Goal: Task Accomplishment & Management: Manage account settings

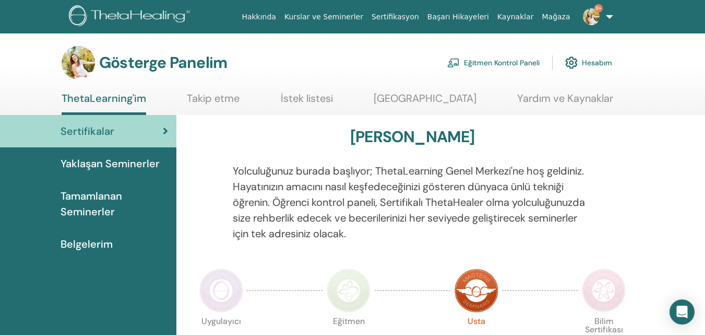
click at [511, 63] on font "Eğitmen Kontrol Paneli" at bounding box center [502, 62] width 76 height 9
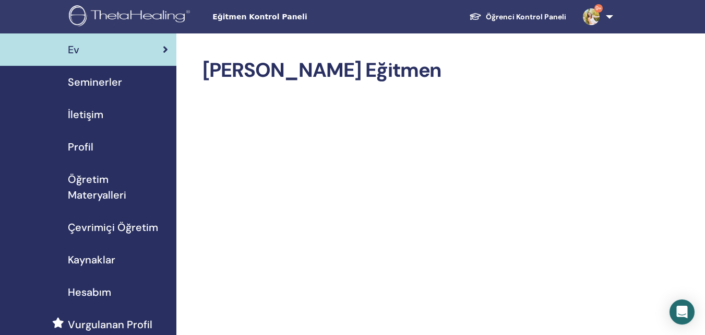
click at [99, 87] on font "Seminerler" at bounding box center [95, 82] width 54 height 14
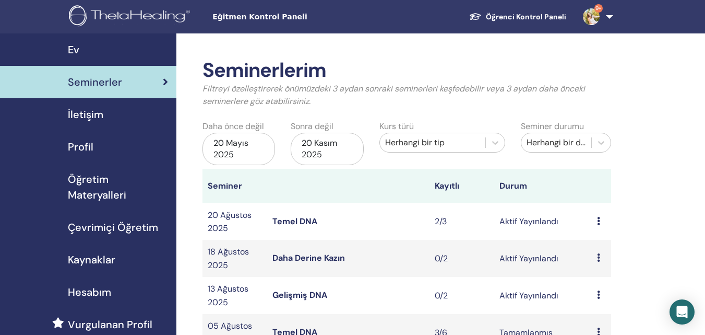
click at [599, 217] on icon at bounding box center [598, 221] width 3 height 8
click at [603, 254] on font "Katılımcılar" at bounding box center [602, 256] width 43 height 11
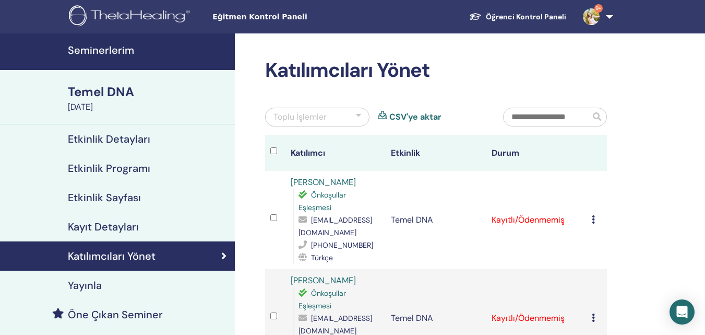
click at [115, 45] on font "Seminerlerim" at bounding box center [101, 50] width 66 height 14
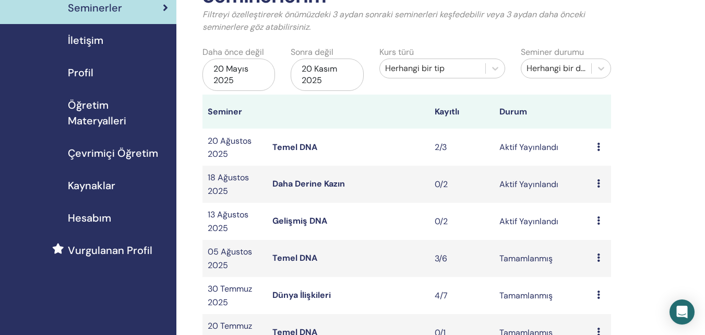
scroll to position [76, 0]
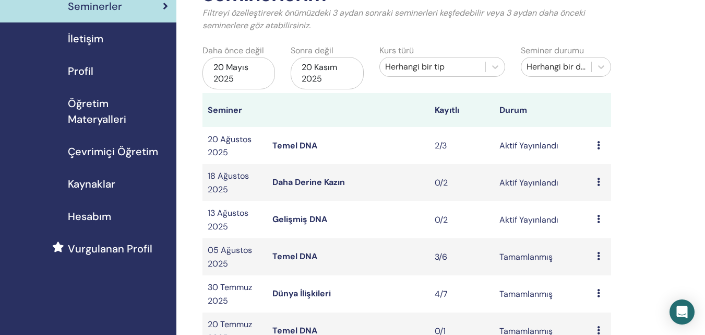
click at [598, 217] on icon at bounding box center [598, 219] width 3 height 8
click at [539, 220] on font "Aktif Yayınlandı" at bounding box center [529, 219] width 59 height 11
click at [301, 224] on font "Gelişmiş DNA" at bounding box center [299, 218] width 55 height 11
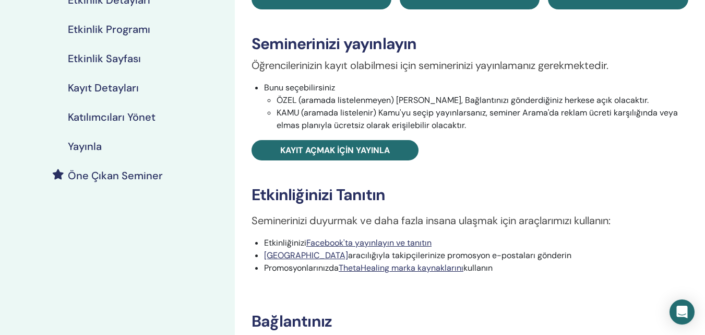
scroll to position [140, 0]
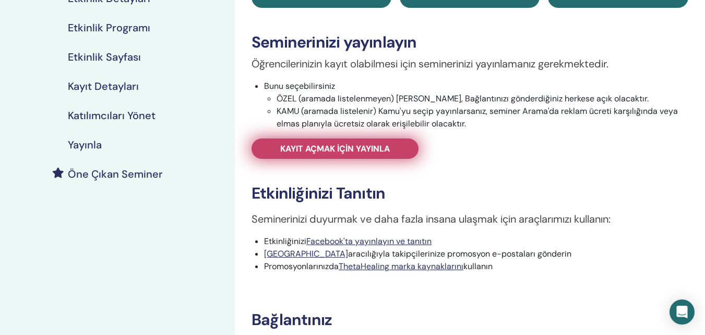
click at [382, 141] on link "Kayıt açmak için yayınla" at bounding box center [335, 148] width 167 height 20
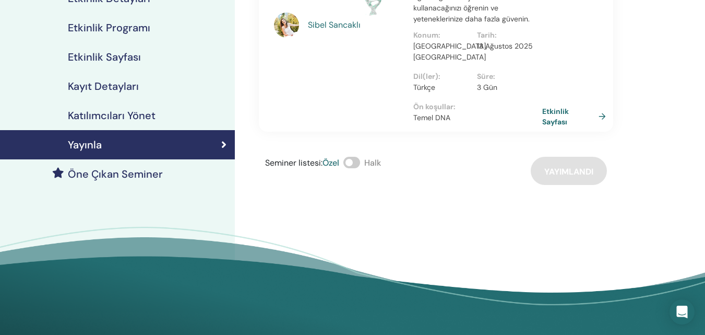
click at [602, 106] on link "Etkinlik Sayfası" at bounding box center [576, 116] width 68 height 20
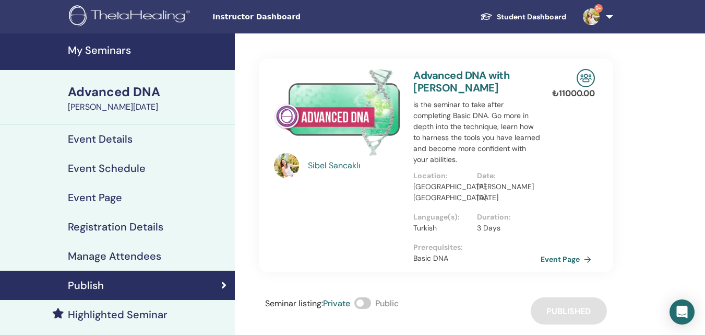
click at [97, 58] on link "My Seminars" at bounding box center [117, 51] width 235 height 37
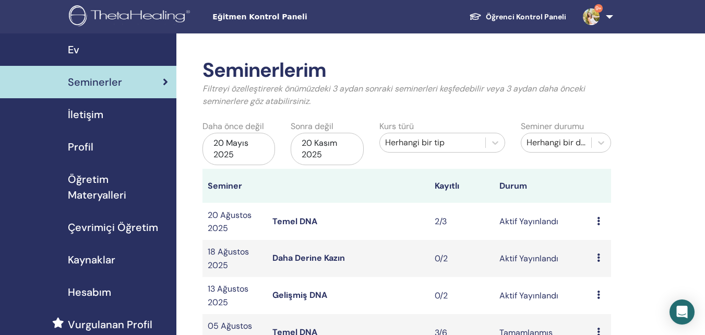
click at [312, 254] on font "Daha Derine Kazın" at bounding box center [308, 257] width 73 height 11
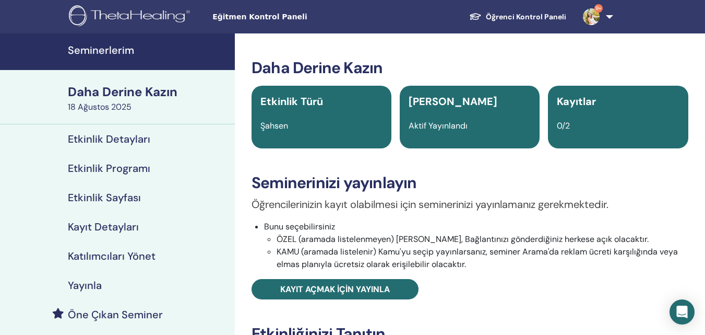
click at [80, 227] on font "Kayıt Detayları" at bounding box center [103, 227] width 71 height 14
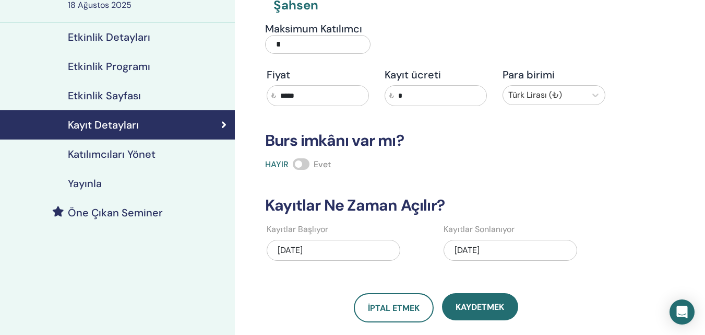
scroll to position [106, 0]
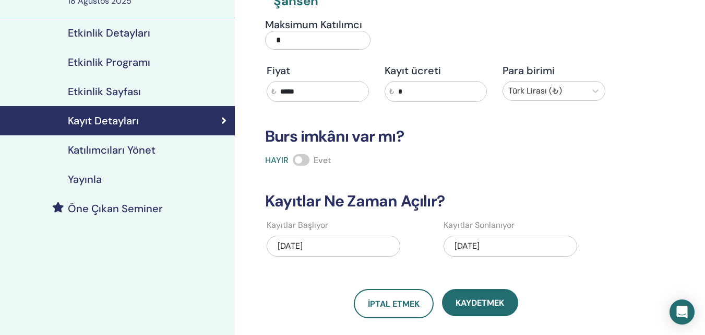
click at [355, 246] on div "[DATE]" at bounding box center [334, 245] width 134 height 21
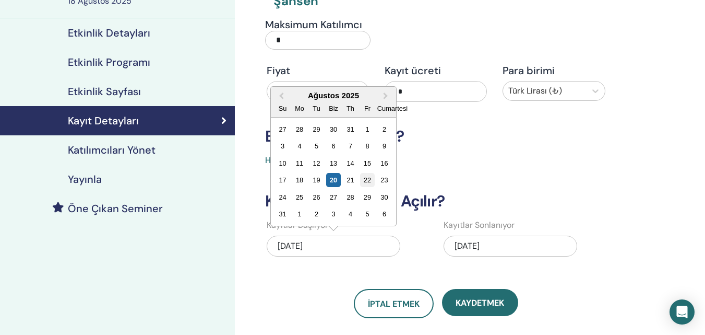
click at [365, 177] on font "22" at bounding box center [367, 180] width 7 height 8
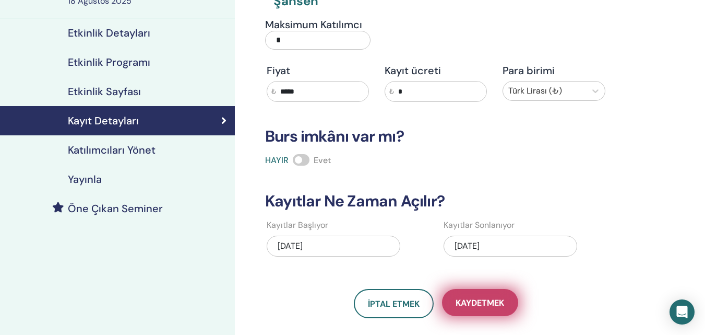
click at [481, 295] on button "Kaydetmek" at bounding box center [480, 302] width 76 height 27
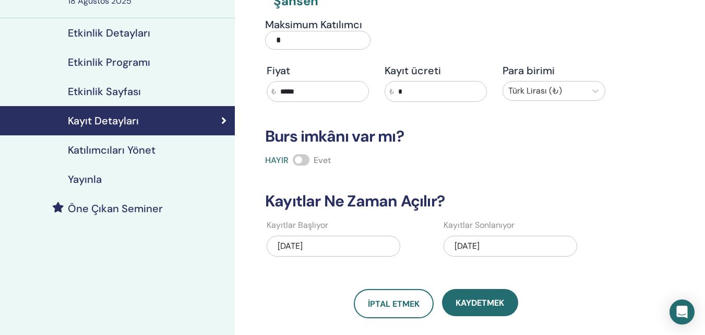
click at [90, 180] on font "Yayınla" at bounding box center [85, 179] width 34 height 14
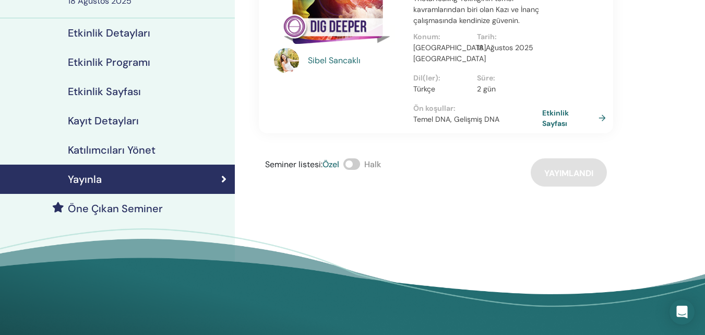
click at [598, 108] on link "Etkinlik Sayfası" at bounding box center [576, 118] width 68 height 20
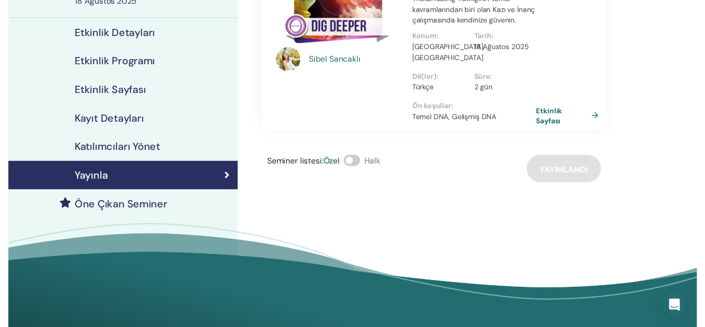
scroll to position [34, 0]
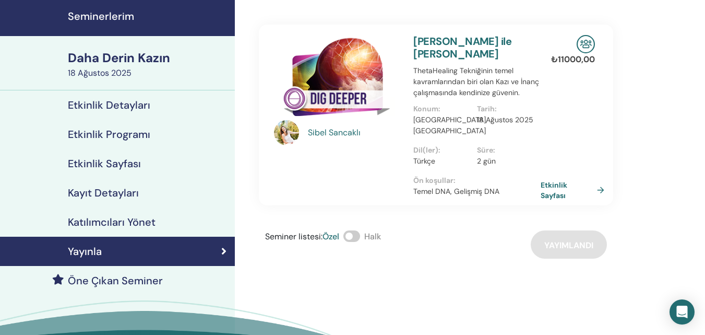
click at [85, 138] on font "Etkinlik Programı" at bounding box center [109, 134] width 82 height 14
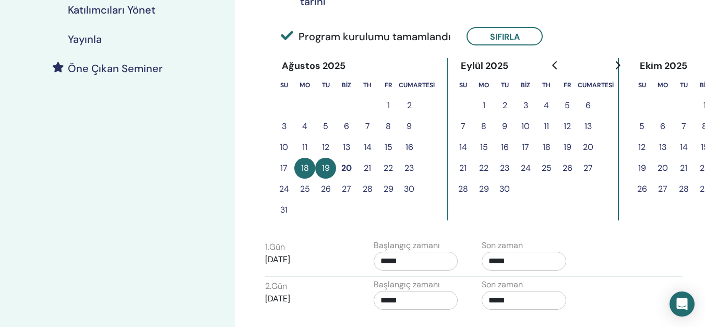
scroll to position [241, 0]
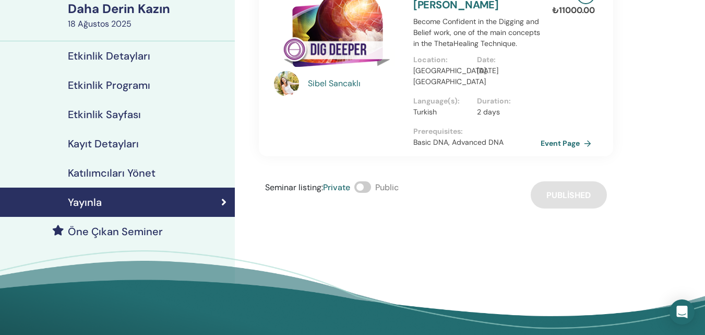
scroll to position [34, 0]
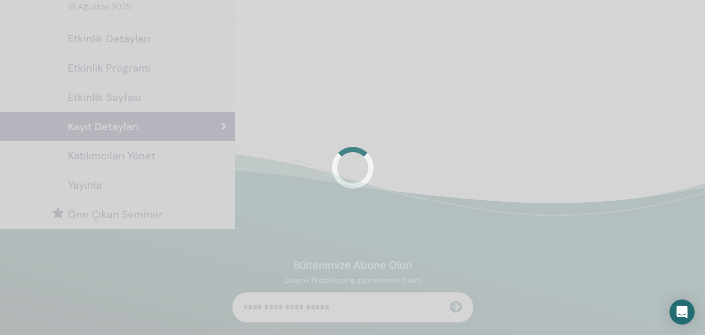
scroll to position [106, 0]
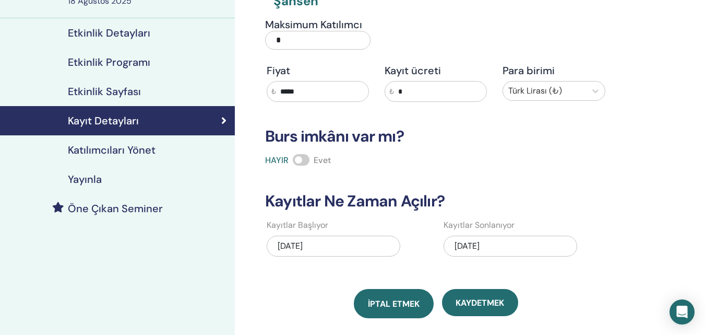
click at [402, 308] on font "İptal etmek" at bounding box center [394, 303] width 52 height 11
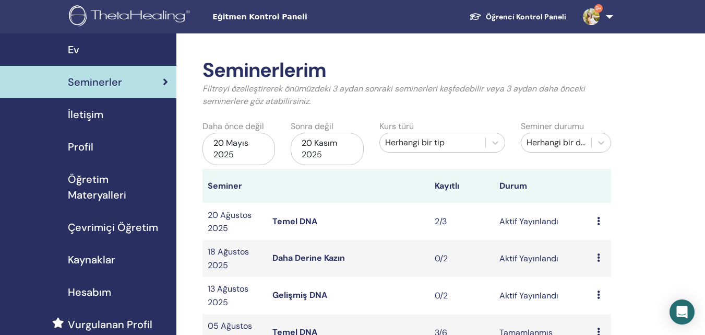
click at [295, 254] on font "Daha Derine Kazın" at bounding box center [308, 257] width 73 height 11
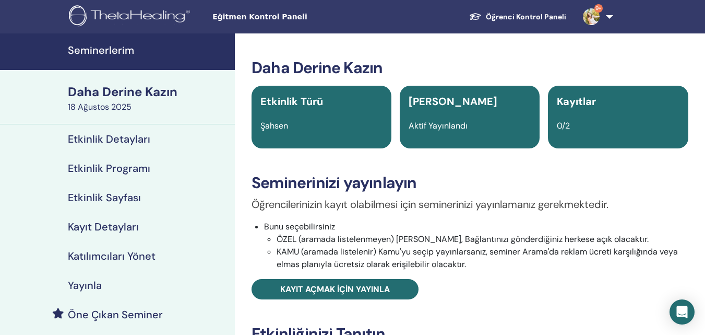
click at [102, 230] on font "Kayıt Detayları" at bounding box center [103, 227] width 71 height 14
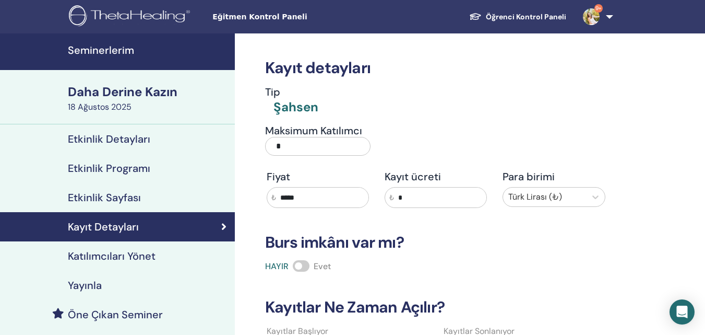
click at [132, 172] on font "Etkinlik Programı" at bounding box center [109, 168] width 82 height 14
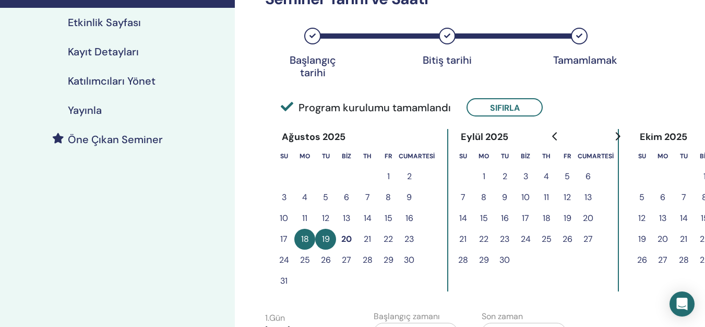
scroll to position [183, 0]
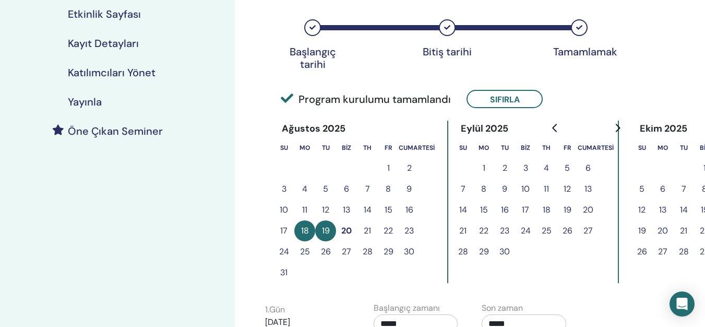
click at [347, 231] on font "20" at bounding box center [346, 230] width 10 height 11
click at [408, 230] on font "23" at bounding box center [409, 230] width 9 height 11
click at [304, 230] on font "18" at bounding box center [305, 230] width 8 height 11
click at [502, 110] on div "Program kurulumu tamamlandı Sıfırla" at bounding box center [436, 88] width 354 height 49
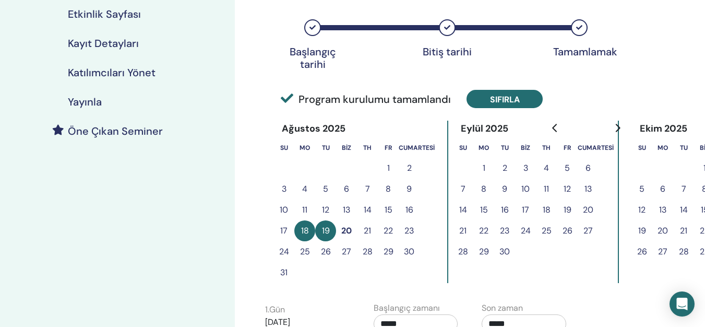
click at [502, 104] on font "Sıfırla" at bounding box center [505, 99] width 30 height 11
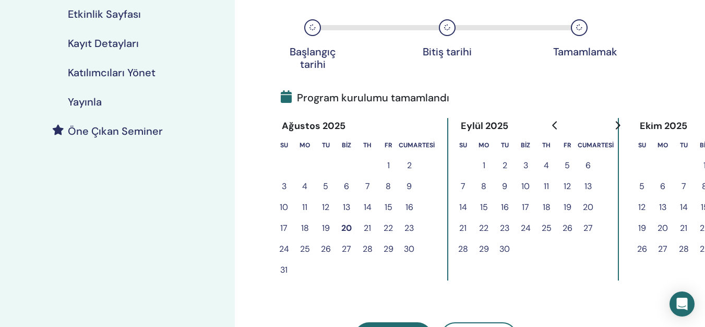
click at [408, 224] on font "23" at bounding box center [409, 227] width 9 height 11
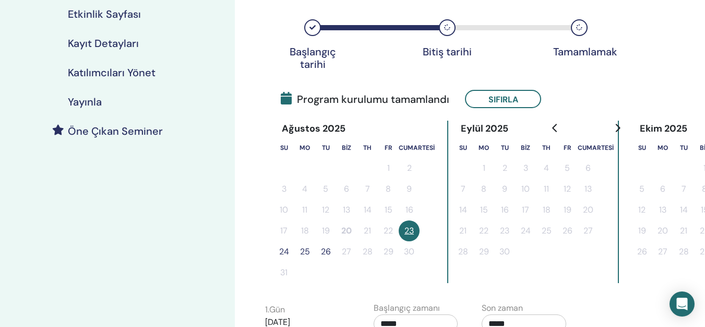
click at [283, 248] on font "24" at bounding box center [284, 251] width 10 height 11
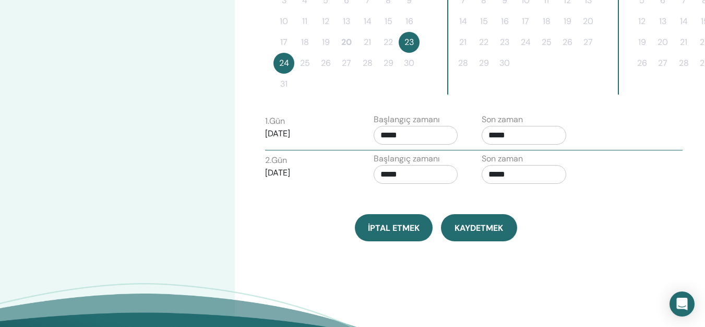
scroll to position [376, 0]
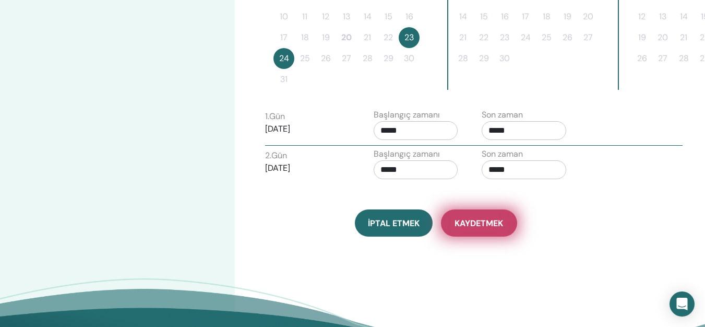
click at [481, 218] on font "Kaydetmek" at bounding box center [479, 223] width 49 height 11
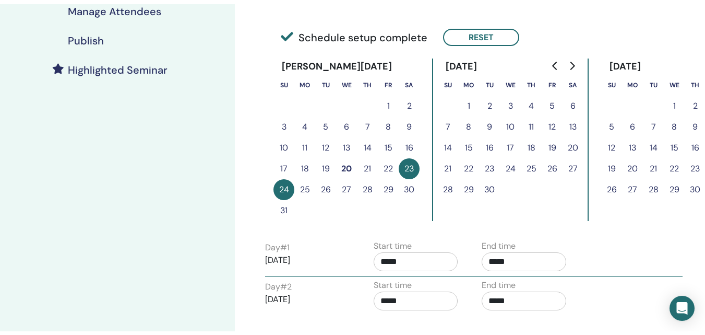
scroll to position [248, 0]
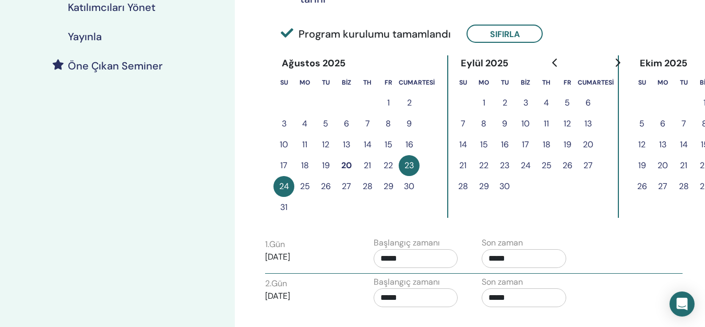
click at [97, 37] on font "Yayınla" at bounding box center [85, 37] width 34 height 14
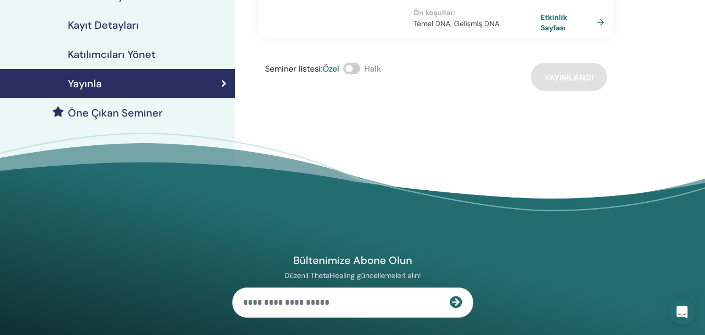
scroll to position [179, 0]
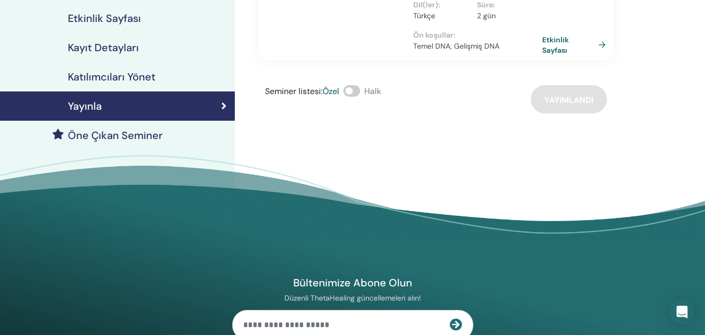
click at [598, 42] on link "Etkinlik Sayfası" at bounding box center [576, 44] width 68 height 20
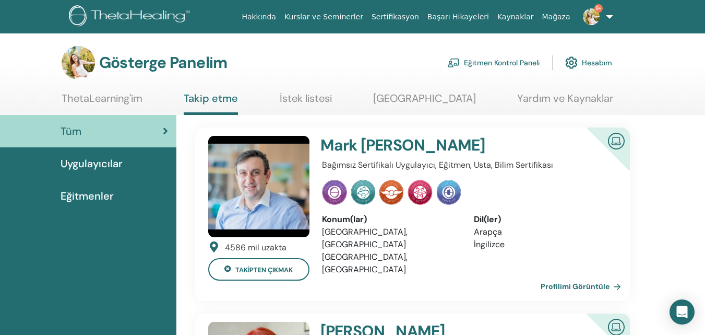
click at [490, 61] on font "Eğitmen Kontrol Paneli" at bounding box center [502, 62] width 76 height 9
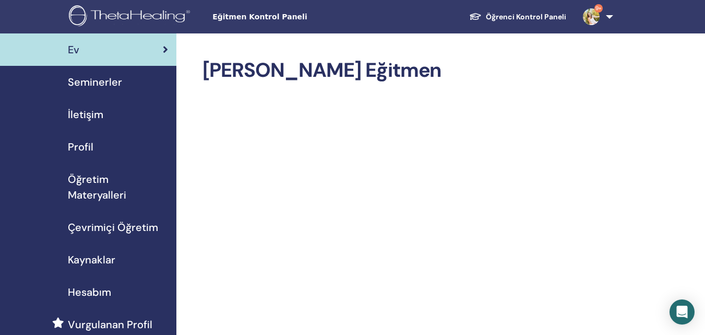
click at [101, 80] on font "Seminerler" at bounding box center [95, 82] width 54 height 14
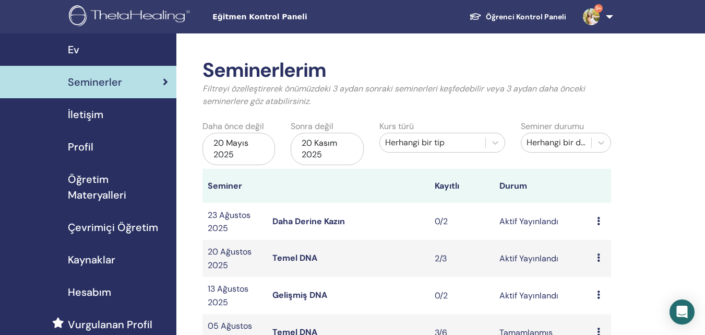
click at [598, 220] on icon at bounding box center [598, 221] width 3 height 8
click at [591, 275] on font "İptal etmek" at bounding box center [601, 275] width 43 height 11
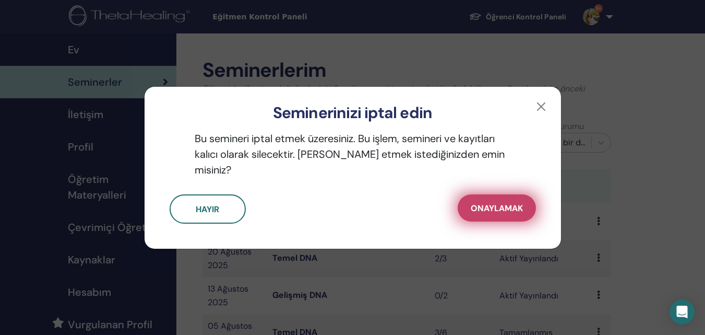
click at [508, 194] on button "Onaylamak" at bounding box center [497, 207] width 78 height 27
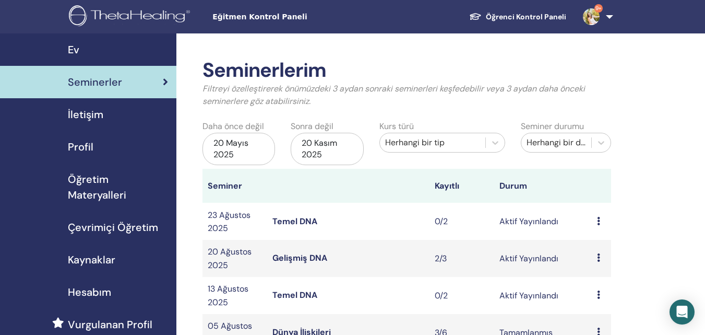
click at [600, 259] on icon at bounding box center [598, 257] width 3 height 8
click at [600, 317] on font "İptal etmek" at bounding box center [603, 314] width 43 height 11
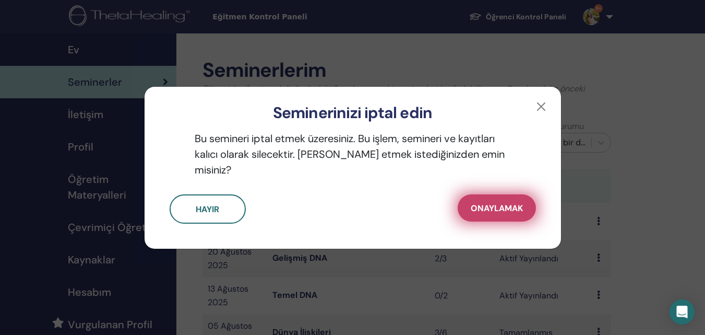
click at [495, 205] on font "Onaylamak" at bounding box center [497, 208] width 52 height 11
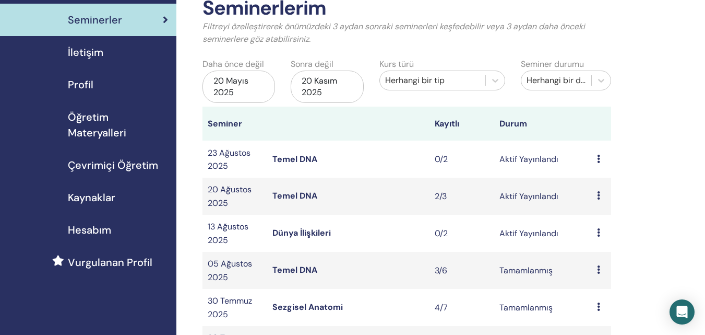
scroll to position [61, 0]
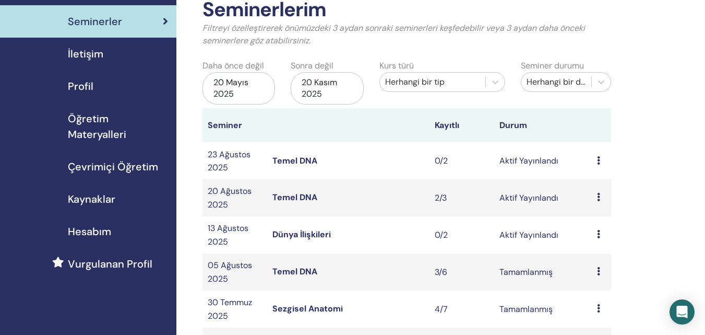
click at [599, 158] on icon at bounding box center [598, 160] width 3 height 8
click at [603, 210] on font "İptal etmek" at bounding box center [602, 213] width 43 height 11
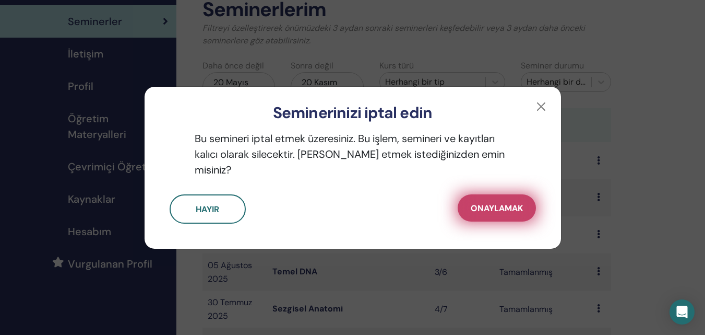
click at [498, 208] on button "Onaylamak" at bounding box center [497, 207] width 78 height 27
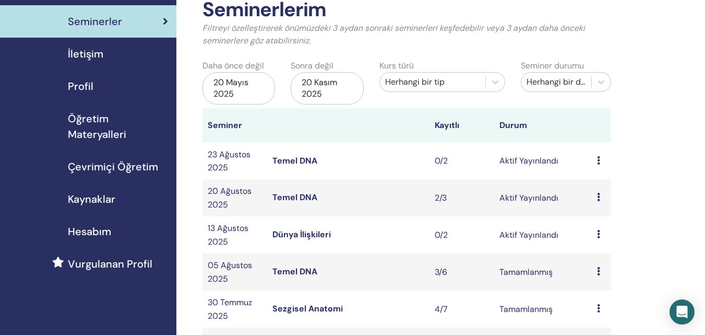
click at [296, 232] on font "Dünya İlişkileri" at bounding box center [301, 234] width 58 height 11
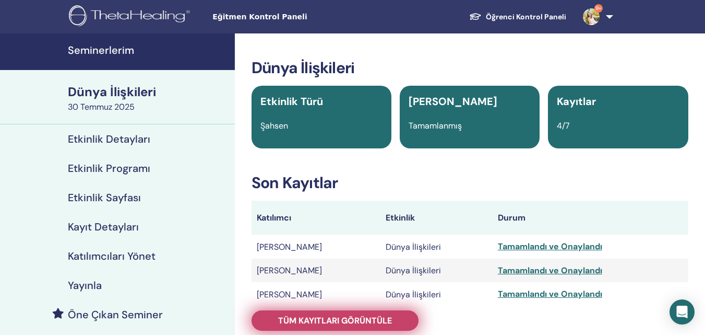
click at [307, 322] on font "Tüm kayıtları görüntüle" at bounding box center [335, 320] width 114 height 11
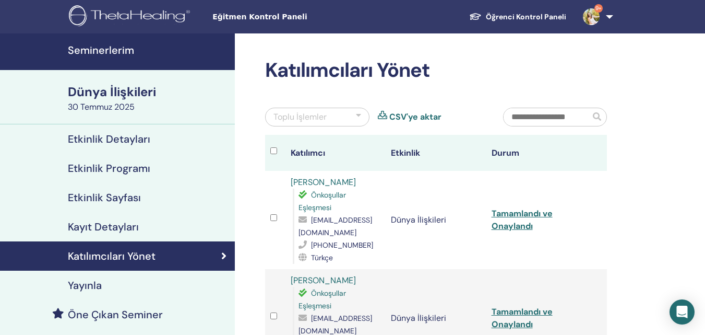
click at [121, 44] on font "Seminerlerim" at bounding box center [101, 50] width 66 height 14
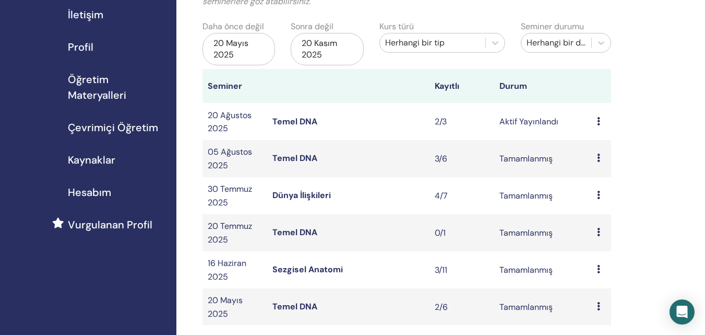
scroll to position [202, 0]
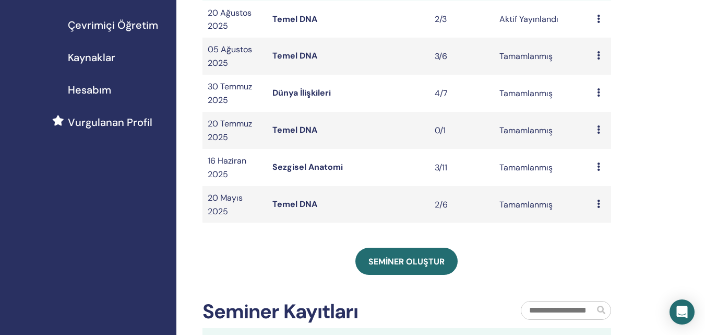
click at [597, 129] on icon at bounding box center [598, 129] width 3 height 8
click at [643, 169] on div "Seminerlerim Filtreyi özelleştirerek önümüzdeki 3 aydan sonraki seminerleri keş…" at bounding box center [440, 203] width 529 height 745
click at [599, 132] on icon at bounding box center [598, 129] width 3 height 8
click at [479, 314] on div "Seminer Kayıtları" at bounding box center [354, 314] width 318 height 28
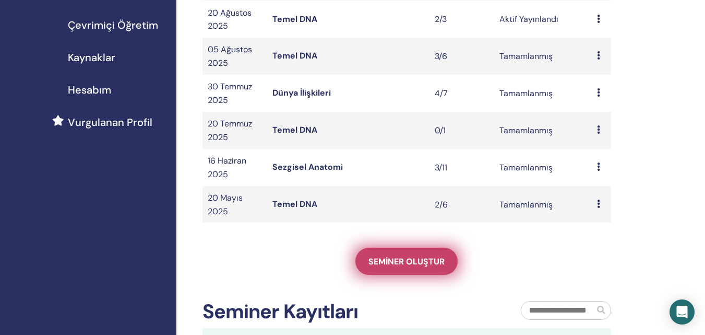
click at [402, 265] on font "Seminer oluştur" at bounding box center [407, 261] width 76 height 11
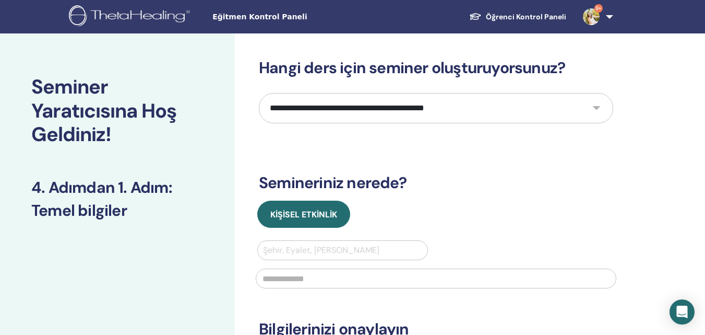
click at [384, 106] on select "**********" at bounding box center [436, 108] width 354 height 30
select select "*"
click at [259, 93] on select "**********" at bounding box center [436, 108] width 354 height 30
click at [302, 250] on div at bounding box center [342, 250] width 159 height 15
type input "*****"
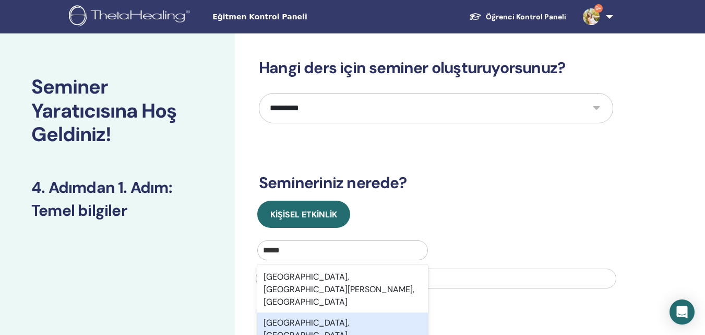
click at [294, 312] on div "[GEOGRAPHIC_DATA], [GEOGRAPHIC_DATA]" at bounding box center [342, 328] width 171 height 33
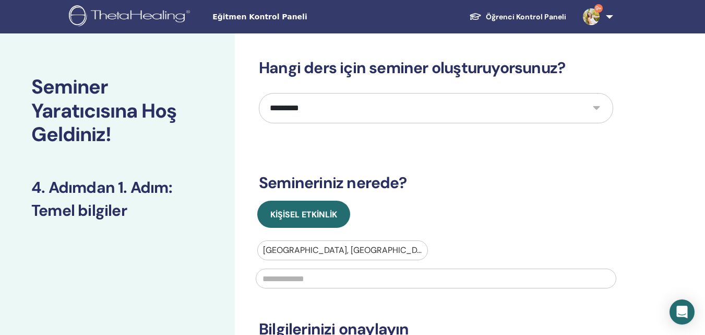
click at [293, 280] on input "text" at bounding box center [436, 278] width 361 height 20
type input "******"
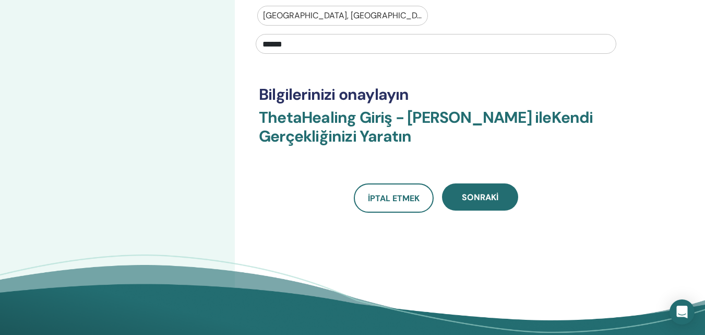
scroll to position [246, 0]
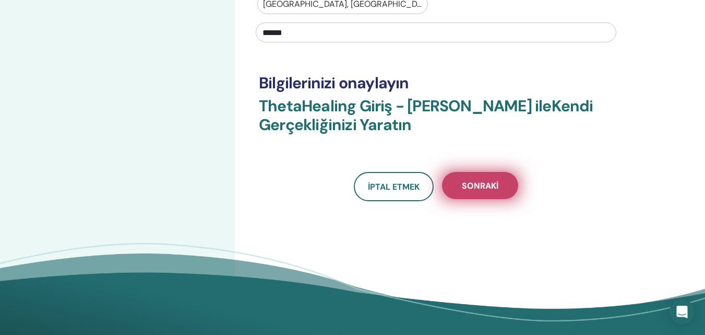
click at [484, 189] on font "Sonraki" at bounding box center [480, 185] width 37 height 11
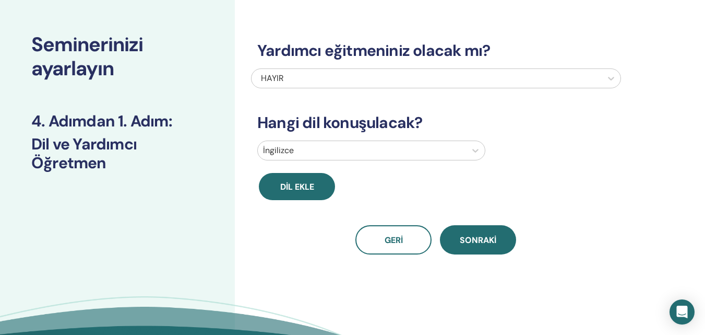
scroll to position [0, 0]
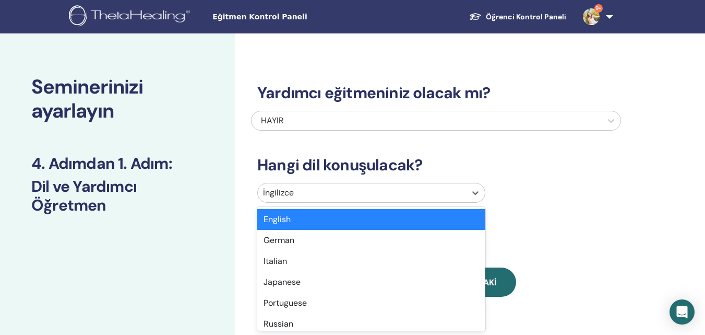
click at [298, 185] on div at bounding box center [362, 192] width 198 height 15
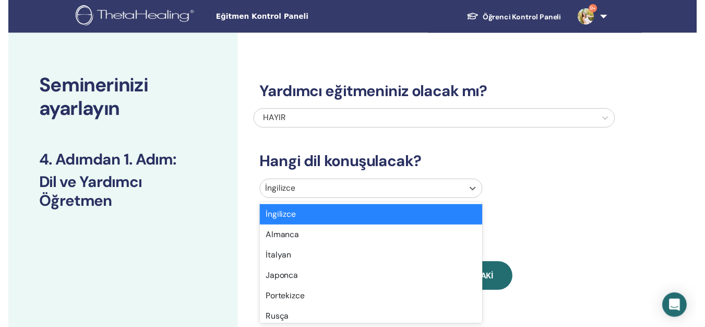
scroll to position [33, 0]
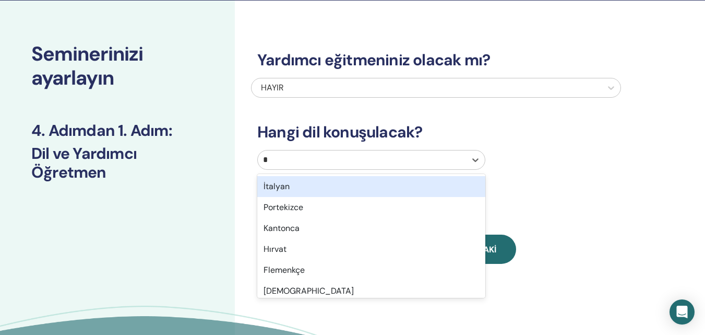
type input "**"
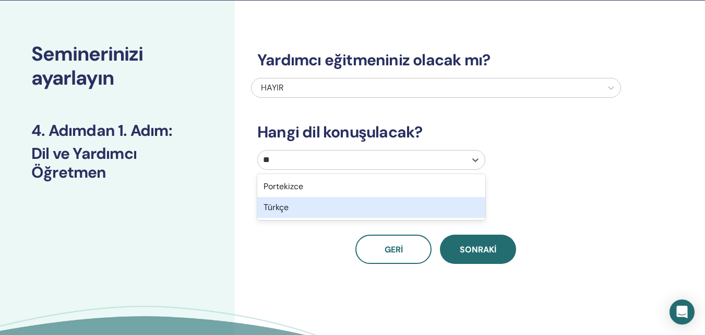
click at [298, 210] on div "Türkçe" at bounding box center [371, 207] width 228 height 21
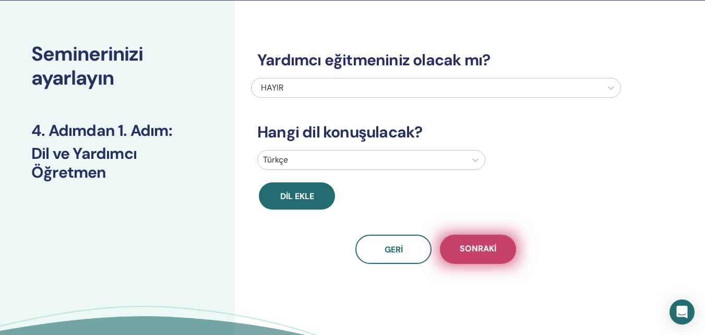
click at [480, 251] on font "Sonraki" at bounding box center [478, 248] width 37 height 11
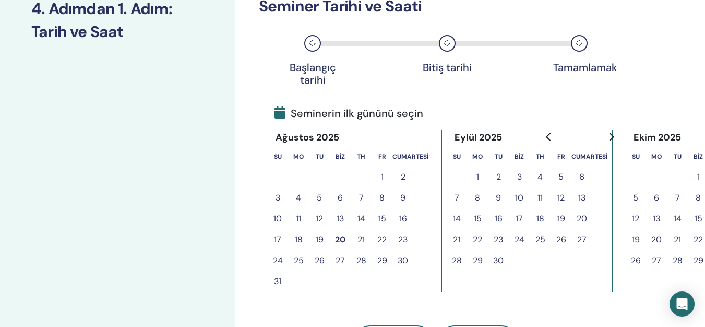
scroll to position [163, 0]
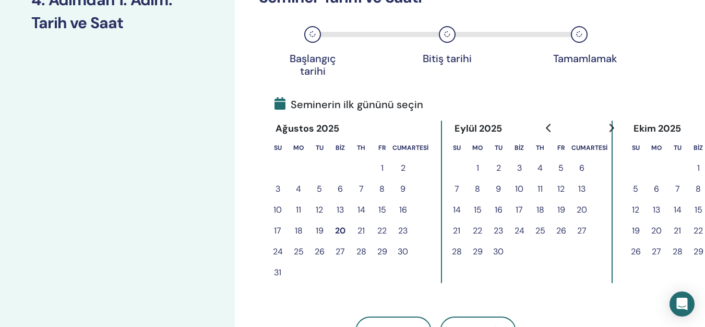
click at [338, 207] on font "13" at bounding box center [340, 209] width 7 height 11
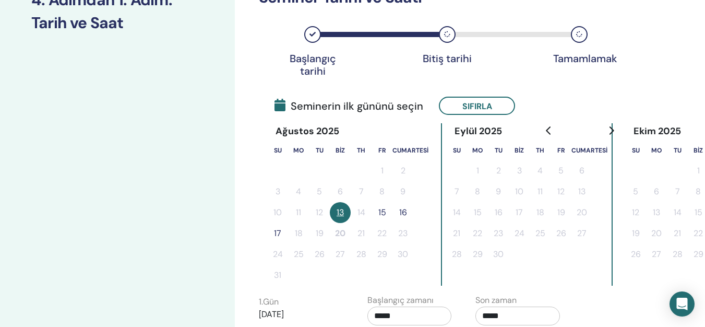
click at [384, 212] on font "15" at bounding box center [382, 212] width 8 height 11
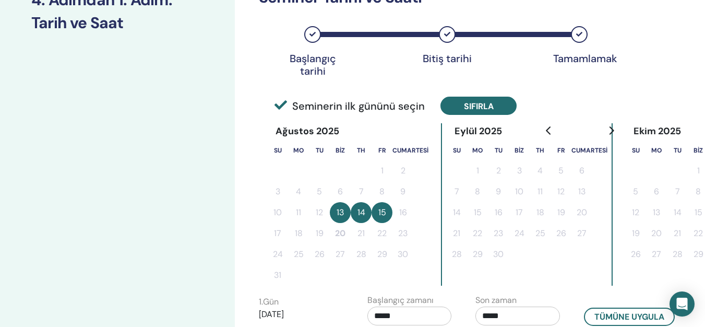
click at [468, 103] on font "Sıfırla" at bounding box center [479, 106] width 30 height 11
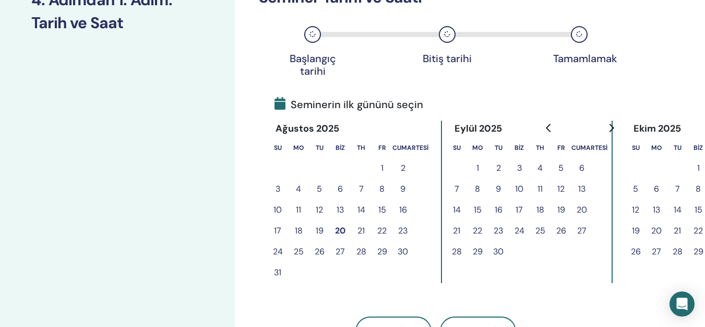
click at [319, 215] on font "12" at bounding box center [319, 210] width 7 height 13
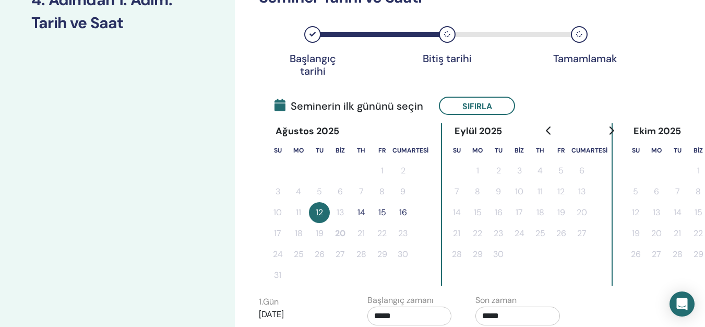
click at [360, 212] on font "14" at bounding box center [362, 212] width 8 height 11
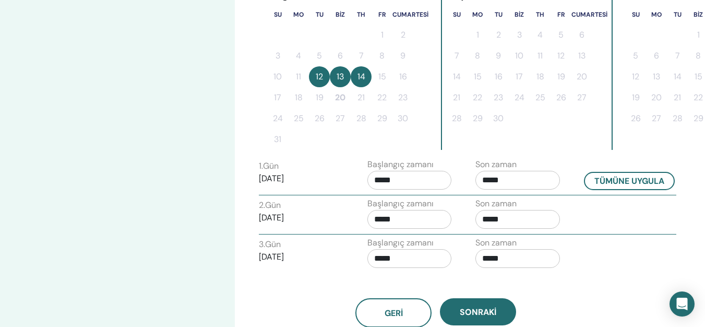
scroll to position [301, 0]
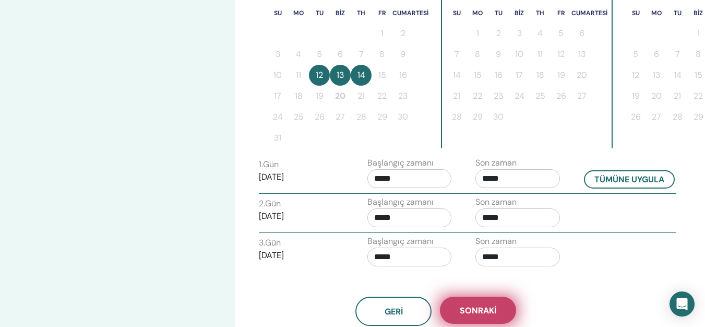
click at [499, 307] on button "Sonraki" at bounding box center [478, 309] width 76 height 27
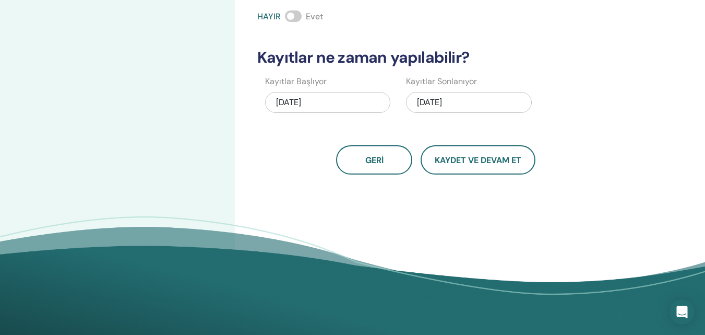
click at [282, 105] on font "20.08.2025" at bounding box center [288, 102] width 25 height 11
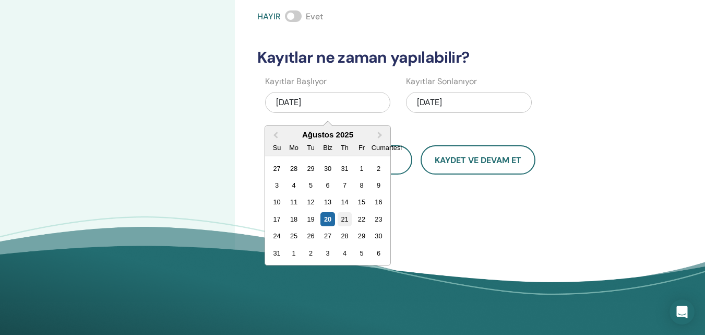
click at [348, 220] on font "21" at bounding box center [344, 219] width 7 height 8
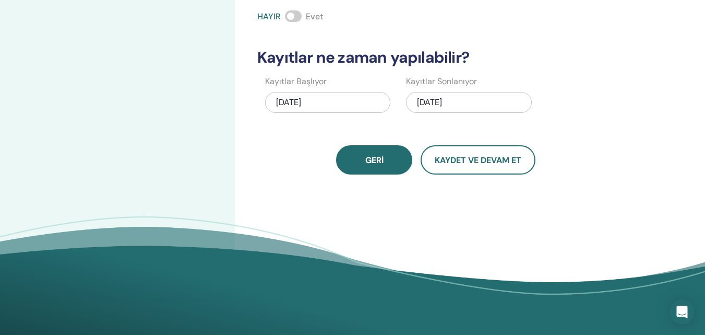
click at [360, 156] on button "Geri" at bounding box center [374, 159] width 76 height 29
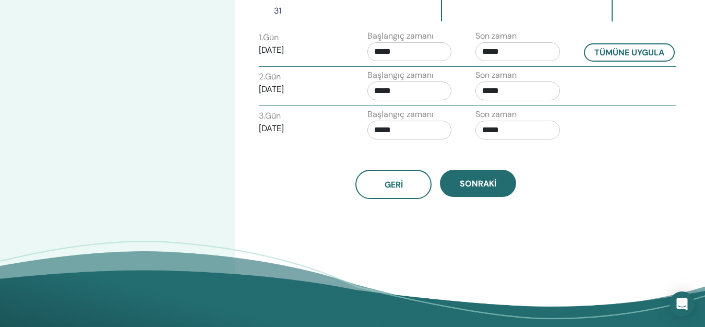
scroll to position [455, 0]
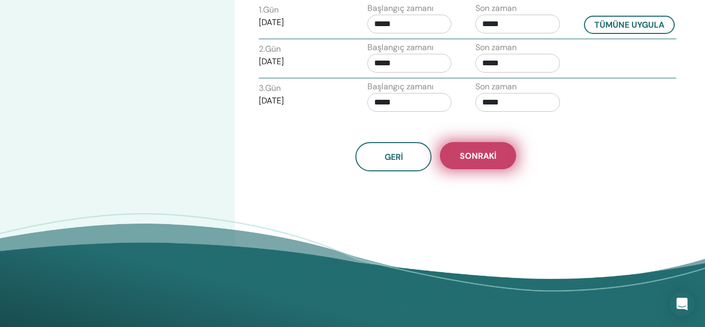
click at [477, 159] on font "Sonraki" at bounding box center [478, 155] width 37 height 11
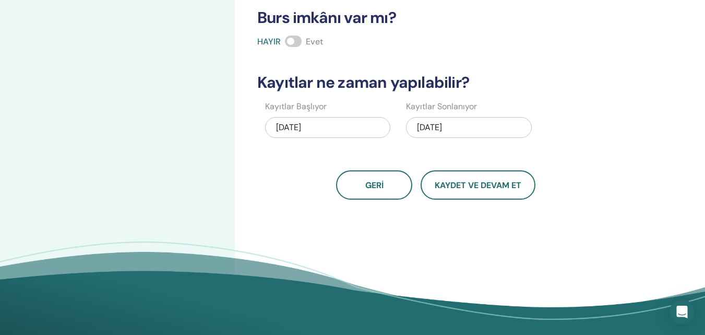
scroll to position [149, 0]
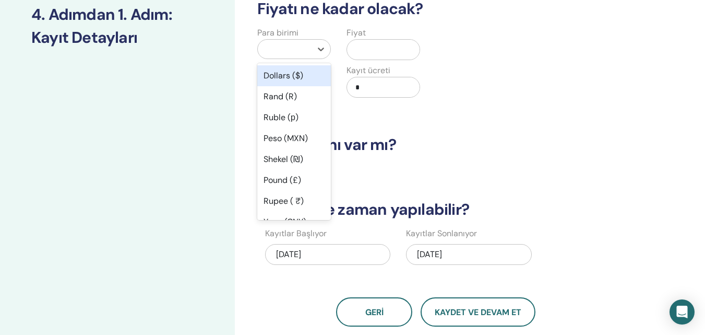
click at [266, 52] on div at bounding box center [284, 49] width 43 height 15
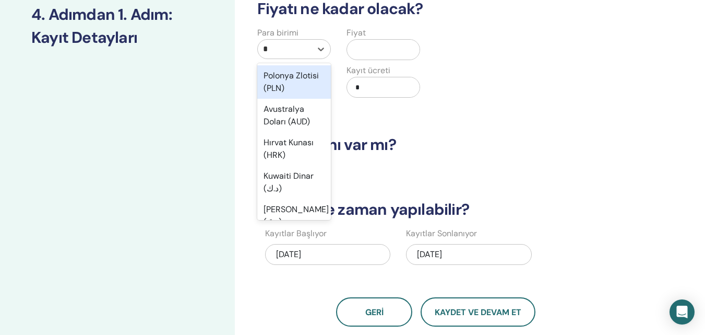
type input "**"
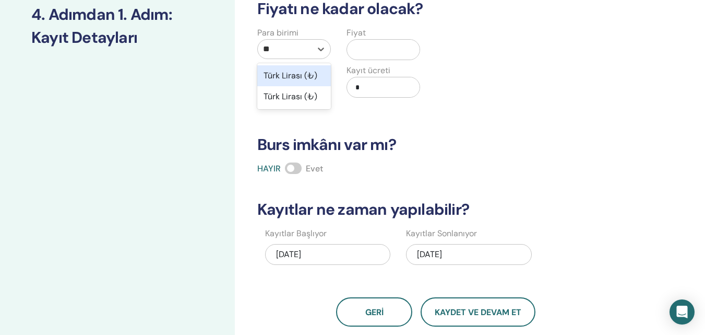
click at [280, 77] on font "Türk Lirası (₺)" at bounding box center [291, 75] width 54 height 11
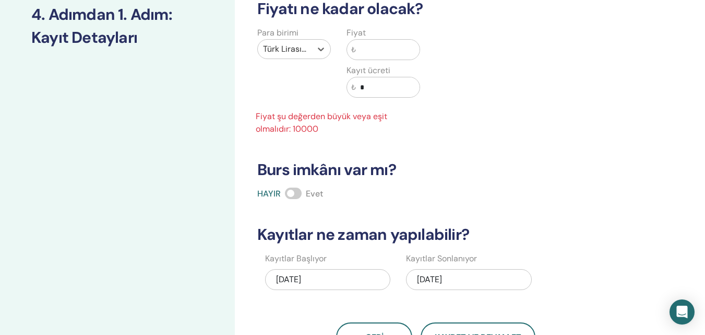
click at [363, 43] on input "text" at bounding box center [388, 50] width 64 height 20
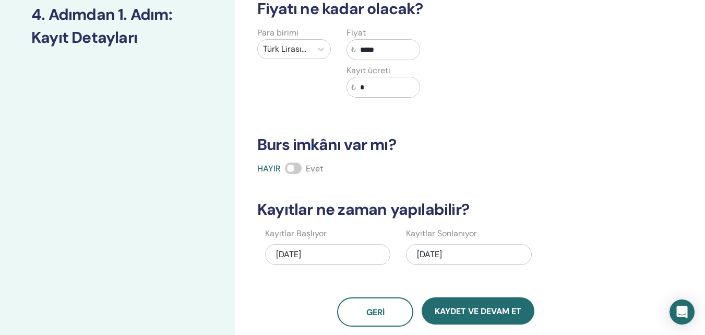
type input "*****"
click at [349, 261] on div "20.08.2025" at bounding box center [327, 254] width 125 height 21
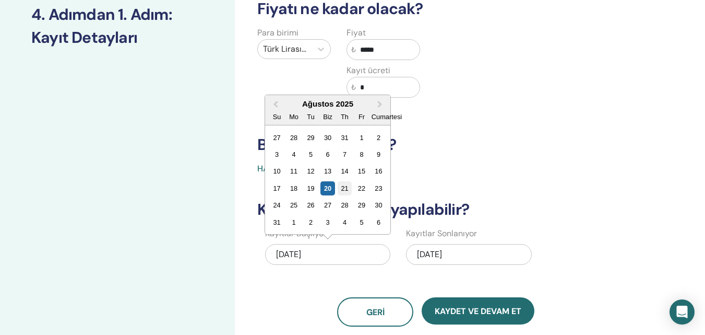
click at [346, 185] on font "21" at bounding box center [344, 188] width 7 height 8
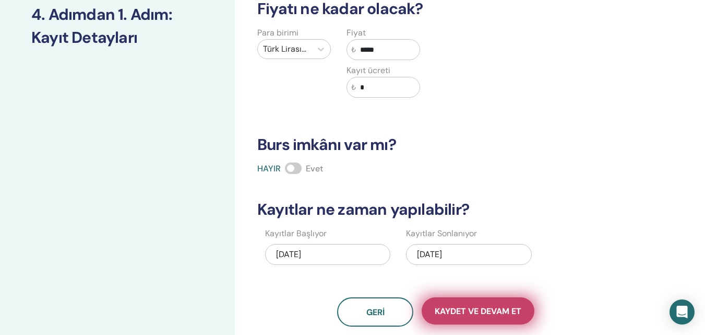
click at [484, 317] on button "Kaydet ve Devam Et" at bounding box center [478, 310] width 113 height 27
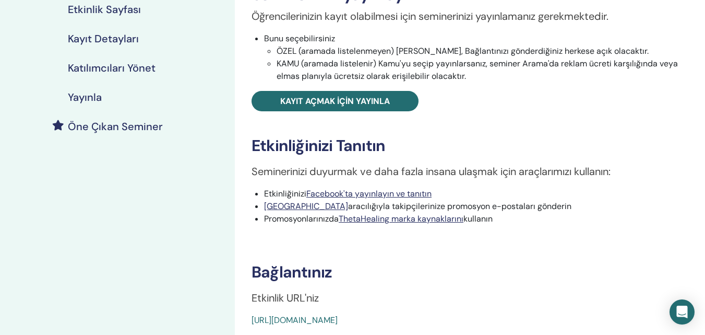
scroll to position [205, 0]
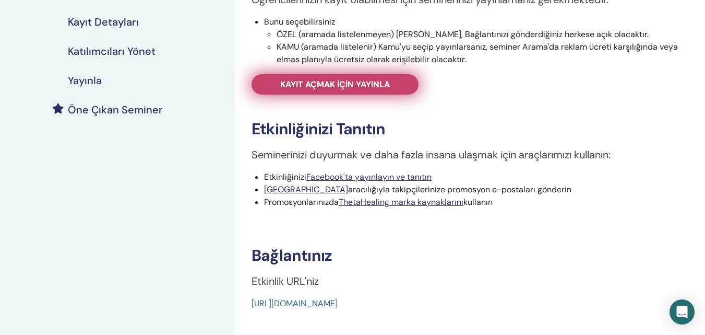
click at [327, 82] on font "Kayıt açmak için yayınla" at bounding box center [335, 84] width 110 height 11
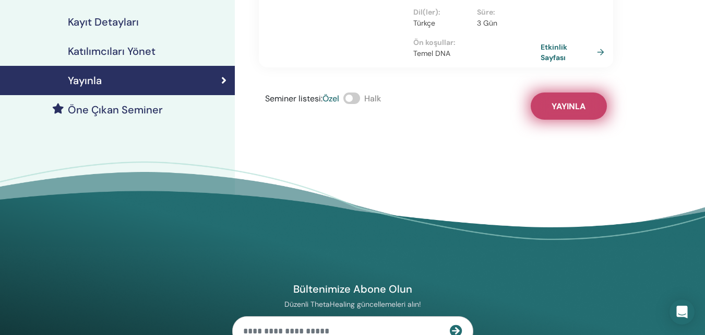
click at [577, 101] on font "Yayınla" at bounding box center [569, 106] width 34 height 11
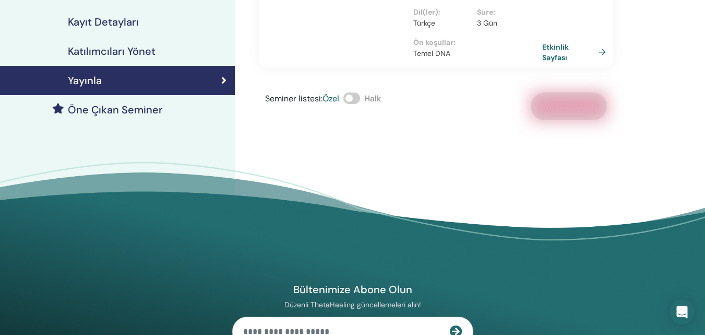
click at [564, 43] on font "Etkinlik Sayfası" at bounding box center [555, 52] width 27 height 19
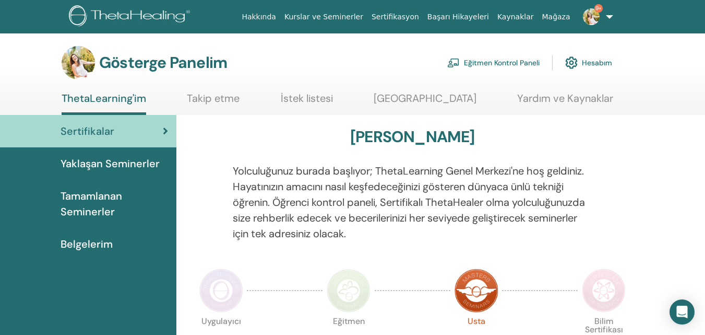
click at [517, 60] on font "Eğitmen Kontrol Paneli" at bounding box center [502, 62] width 76 height 9
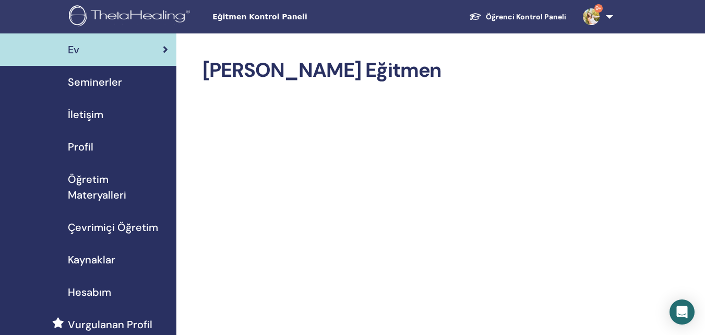
click at [100, 79] on font "Seminerler" at bounding box center [95, 82] width 54 height 14
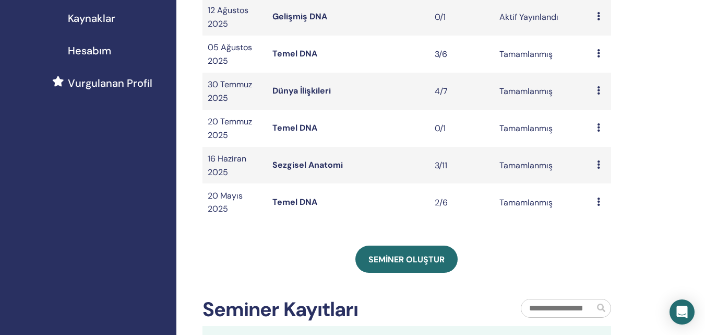
scroll to position [264, 0]
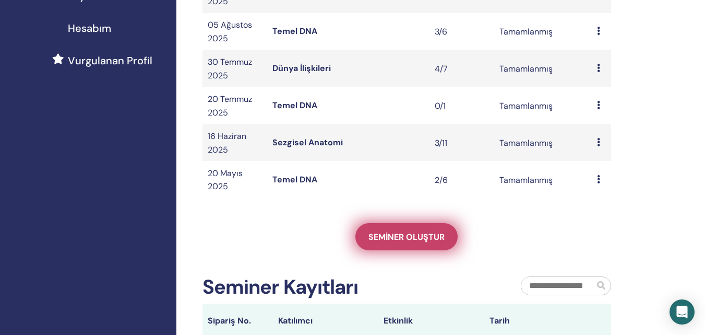
click at [414, 236] on font "Seminer oluştur" at bounding box center [407, 236] width 76 height 11
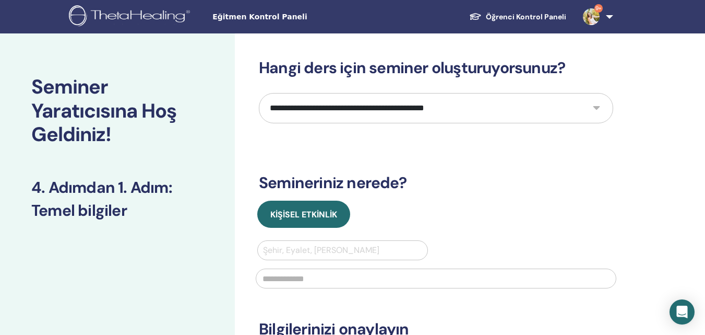
click at [404, 99] on select "**********" at bounding box center [436, 108] width 354 height 30
select select "*"
click at [259, 93] on select "**********" at bounding box center [436, 108] width 354 height 30
click at [301, 254] on div at bounding box center [342, 250] width 159 height 15
type input "******"
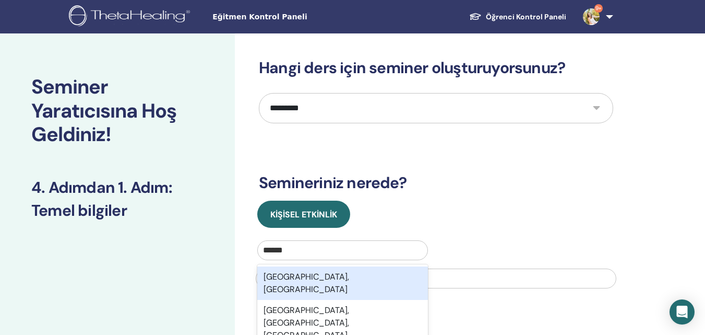
click at [298, 279] on font "[GEOGRAPHIC_DATA], [GEOGRAPHIC_DATA]" at bounding box center [307, 282] width 86 height 23
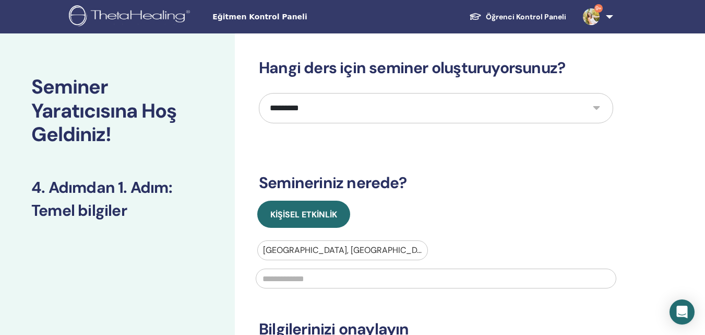
click at [298, 279] on input "text" at bounding box center [436, 278] width 361 height 20
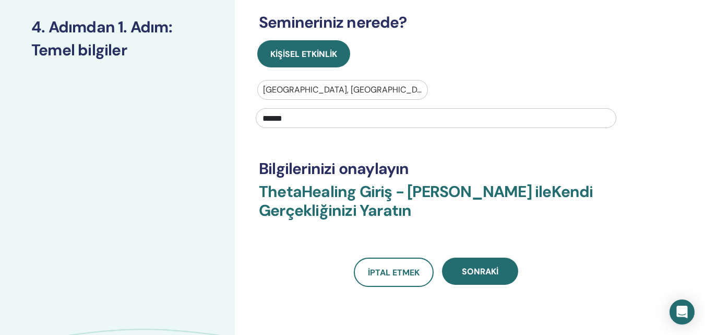
scroll to position [178, 0]
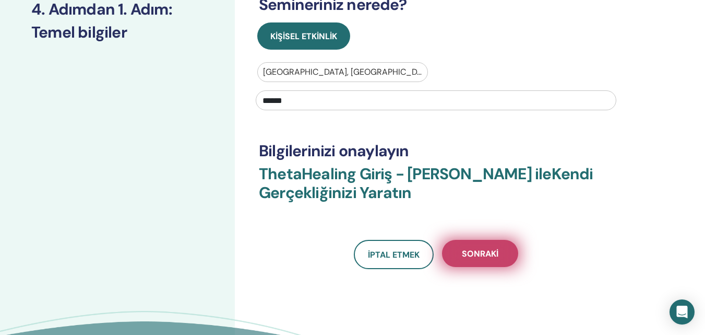
type input "******"
click at [475, 265] on button "Sonraki" at bounding box center [480, 253] width 76 height 27
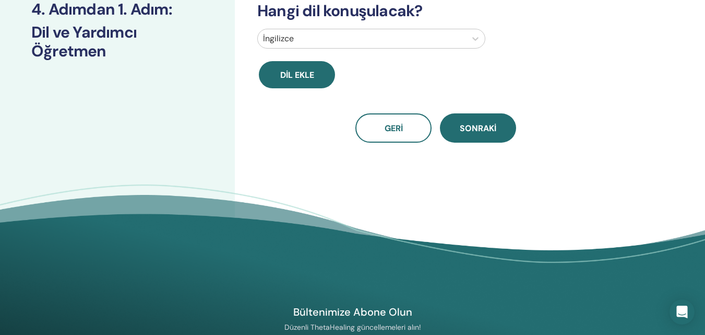
scroll to position [0, 0]
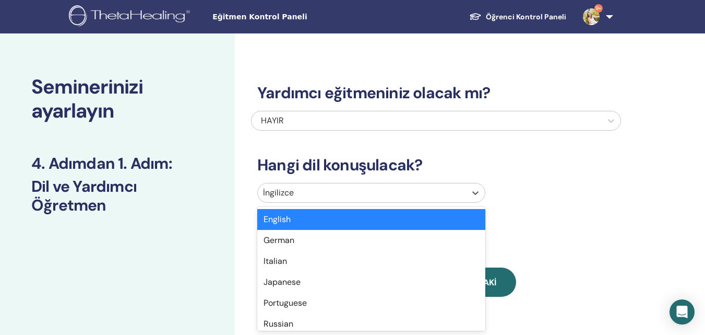
click at [359, 193] on div at bounding box center [362, 192] width 198 height 15
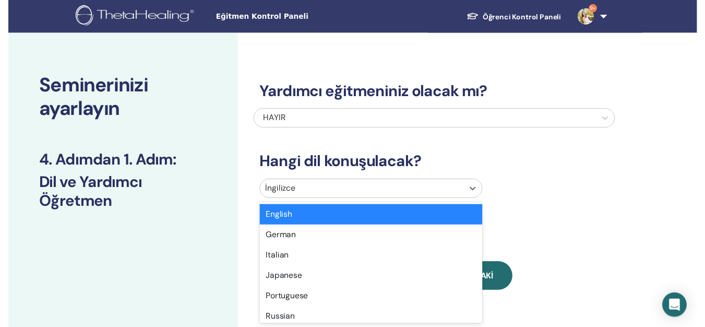
scroll to position [33, 0]
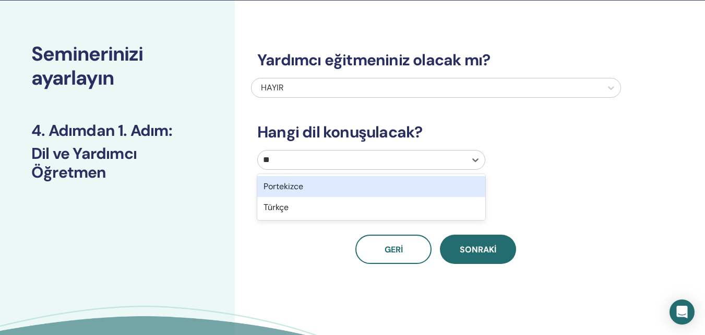
type input "***"
click at [359, 193] on div "Türkçe" at bounding box center [371, 186] width 228 height 21
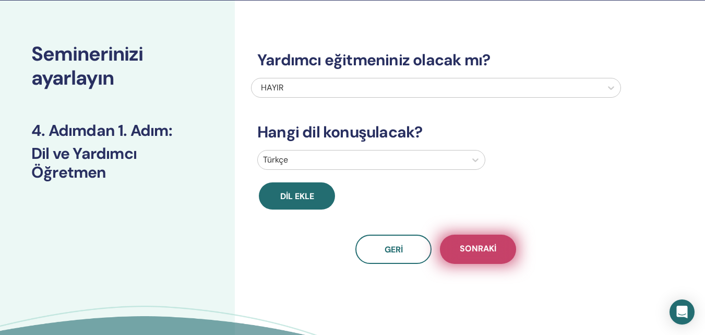
click at [493, 247] on font "Sonraki" at bounding box center [478, 248] width 37 height 11
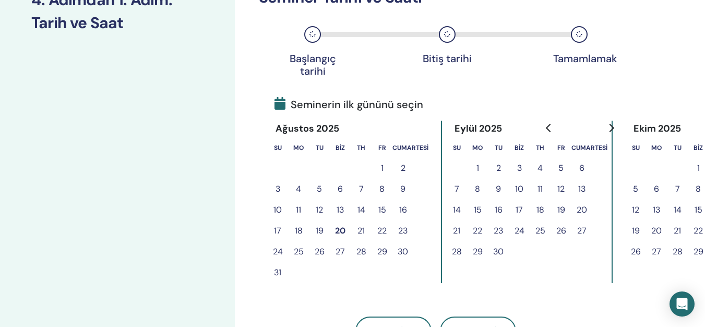
scroll to position [175, 0]
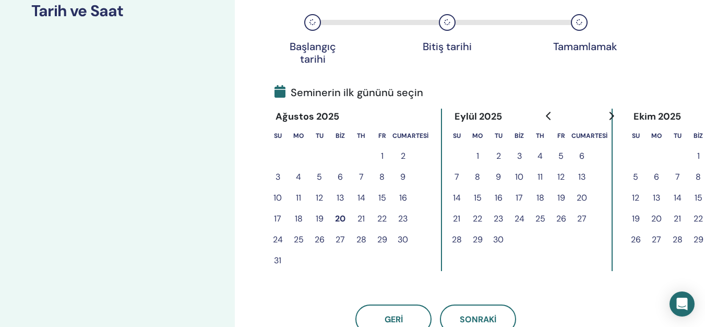
click at [406, 219] on font "23" at bounding box center [402, 218] width 9 height 11
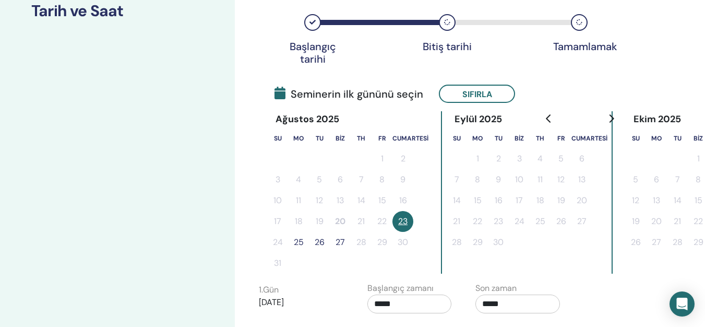
click at [297, 241] on font "25" at bounding box center [299, 241] width 10 height 11
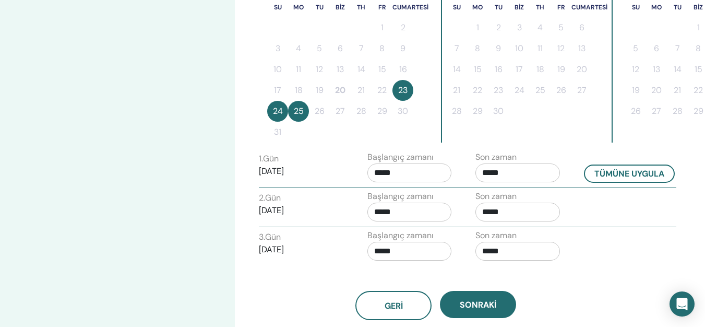
scroll to position [335, 0]
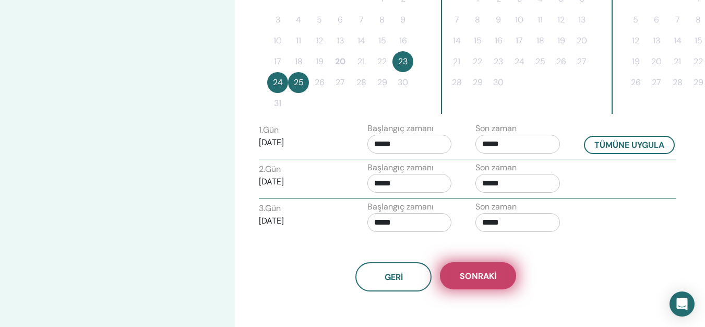
click at [489, 273] on font "Sonraki" at bounding box center [478, 275] width 37 height 11
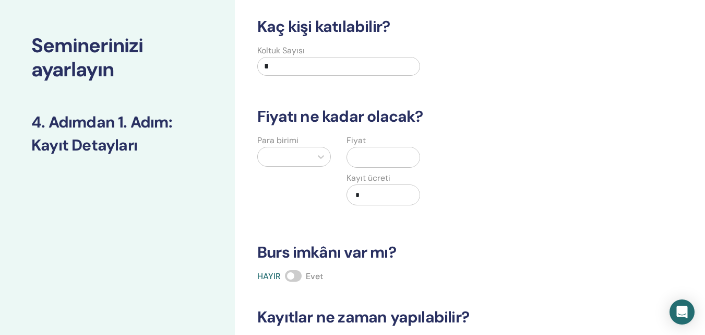
scroll to position [39, 0]
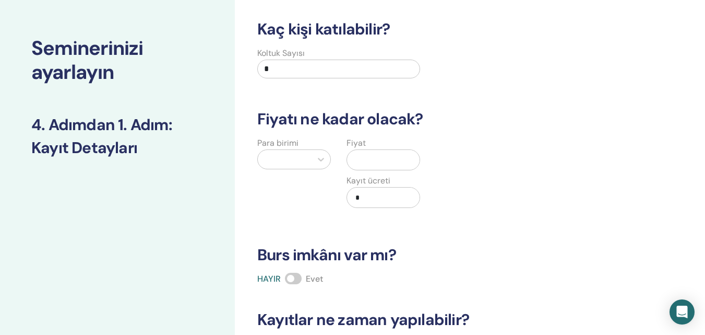
click at [298, 63] on input "*" at bounding box center [338, 69] width 163 height 19
type input "*"
click at [284, 153] on div at bounding box center [284, 159] width 43 height 15
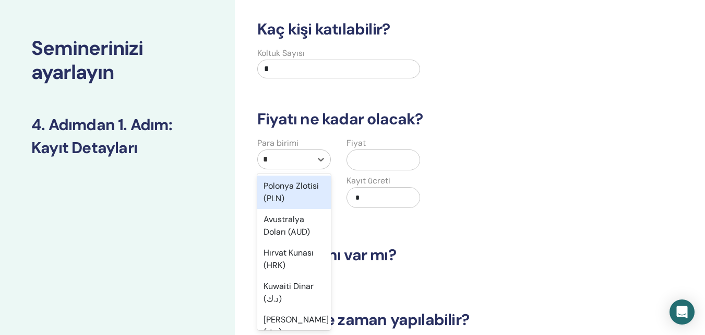
type input "**"
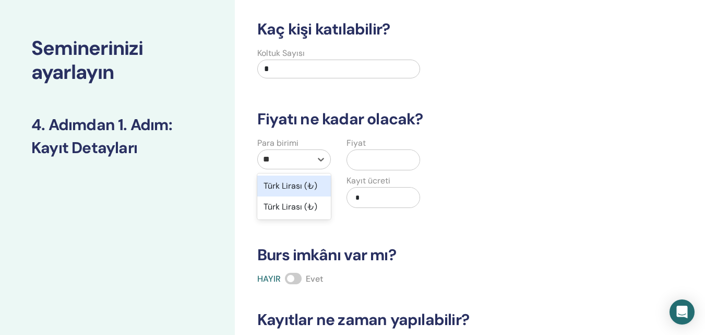
click at [292, 191] on font "Türk Lirası (₺)" at bounding box center [291, 185] width 54 height 11
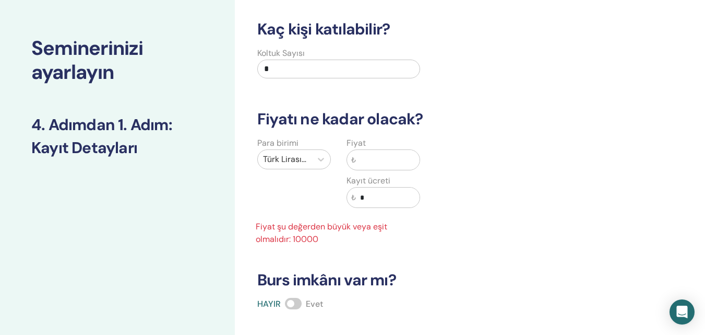
click at [372, 158] on input "text" at bounding box center [388, 160] width 64 height 20
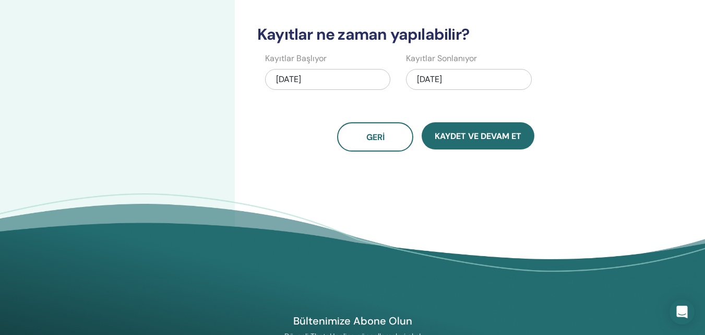
scroll to position [337, 0]
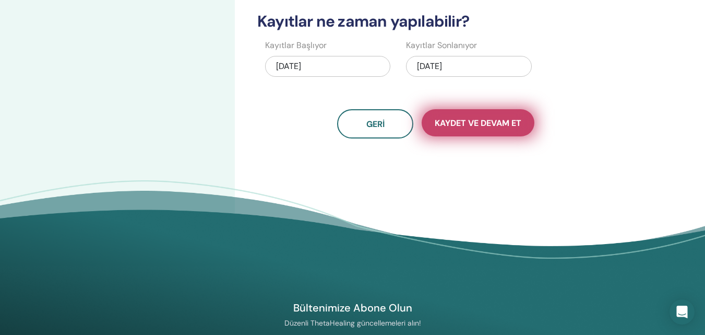
type input "*****"
click at [506, 123] on font "Kaydet ve Devam Et" at bounding box center [478, 122] width 87 height 11
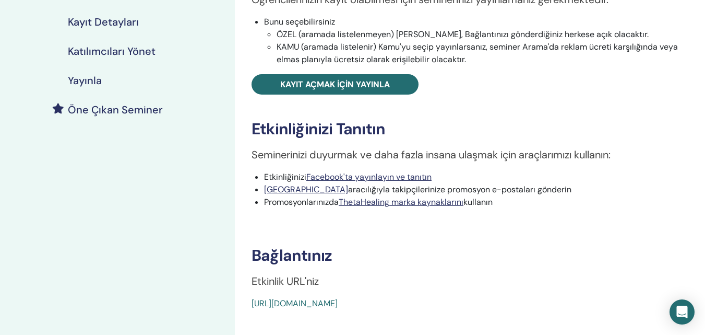
scroll to position [227, 0]
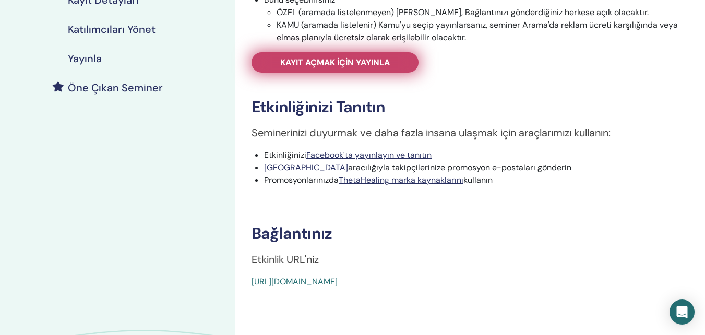
click at [382, 65] on font "Kayıt açmak için yayınla" at bounding box center [335, 62] width 110 height 11
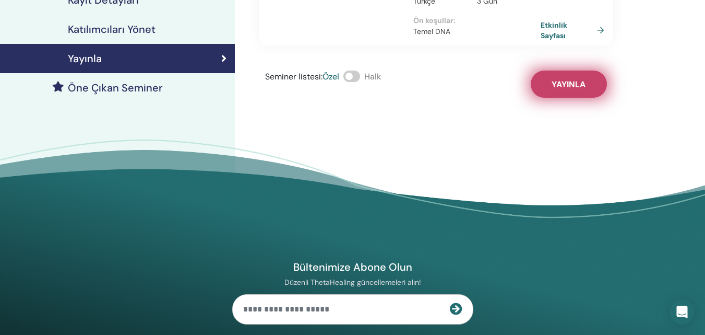
click at [567, 79] on font "Yayınla" at bounding box center [569, 84] width 34 height 11
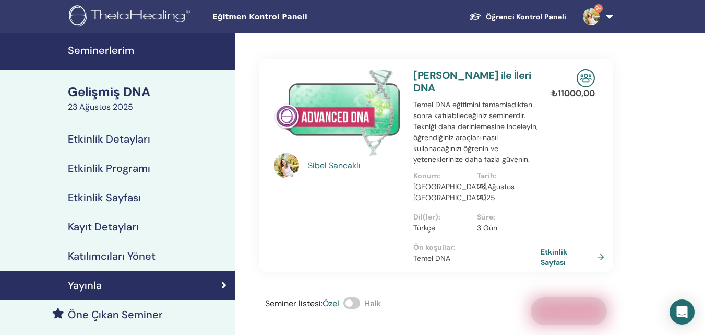
click at [90, 47] on font "Seminerlerim" at bounding box center [101, 50] width 66 height 14
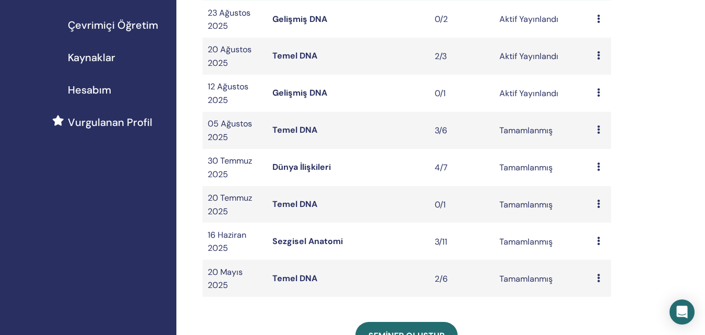
scroll to position [228, 0]
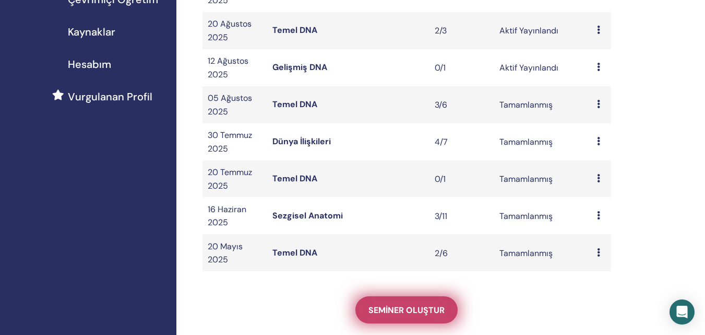
click at [424, 308] on font "Seminer oluştur" at bounding box center [407, 309] width 76 height 11
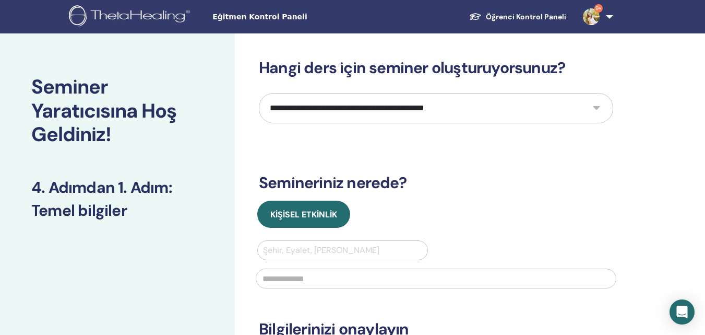
click at [421, 120] on select "**********" at bounding box center [436, 108] width 354 height 30
select select "**"
click at [259, 93] on select "**********" at bounding box center [436, 108] width 354 height 30
click at [293, 248] on div at bounding box center [342, 250] width 159 height 15
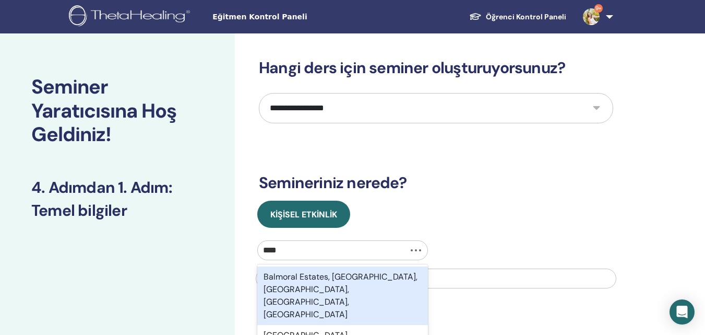
type input "*****"
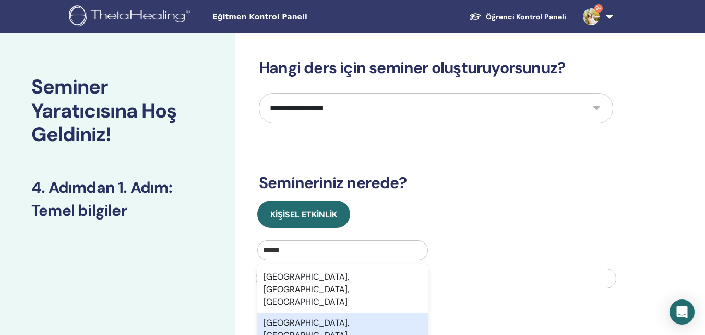
click at [286, 317] on font "Balıkesir, TUR" at bounding box center [307, 328] width 86 height 23
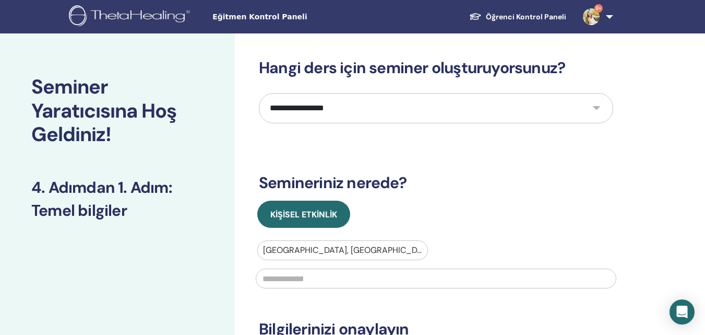
click at [290, 274] on input "text" at bounding box center [436, 278] width 361 height 20
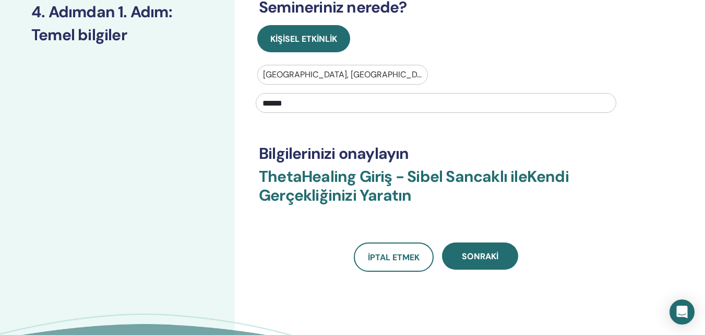
scroll to position [181, 0]
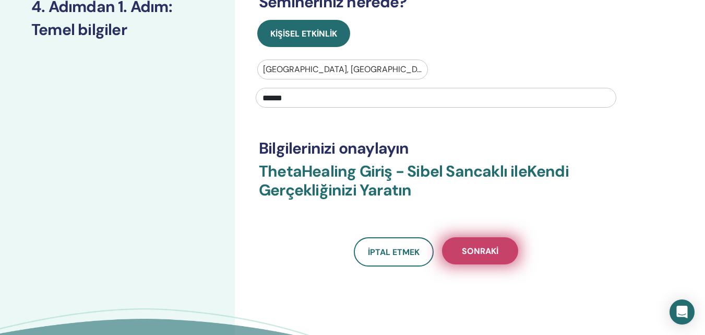
type input "******"
click at [492, 257] on button "Sonraki" at bounding box center [480, 250] width 76 height 27
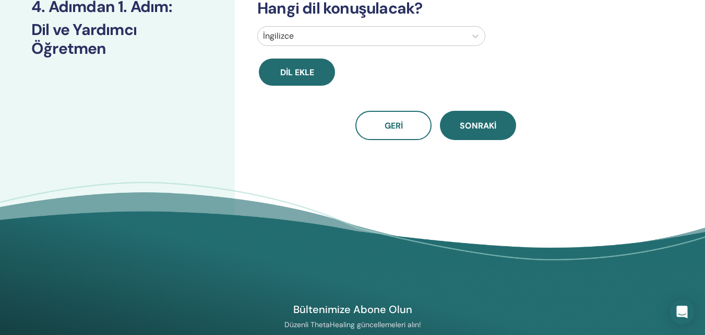
scroll to position [22, 0]
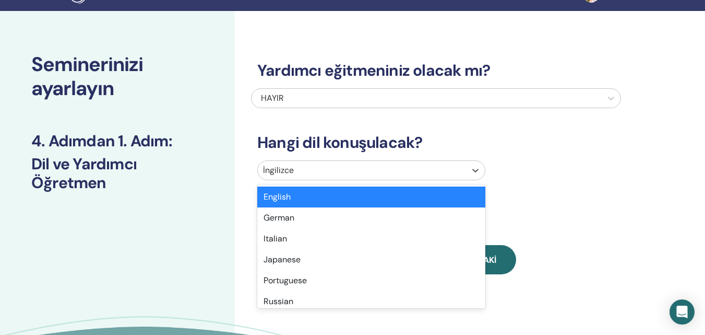
click at [377, 170] on div at bounding box center [362, 170] width 198 height 15
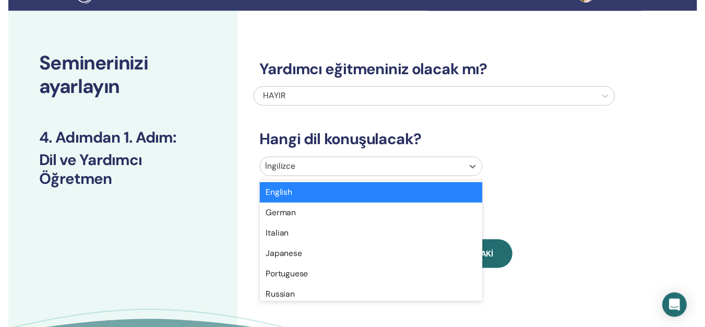
scroll to position [33, 0]
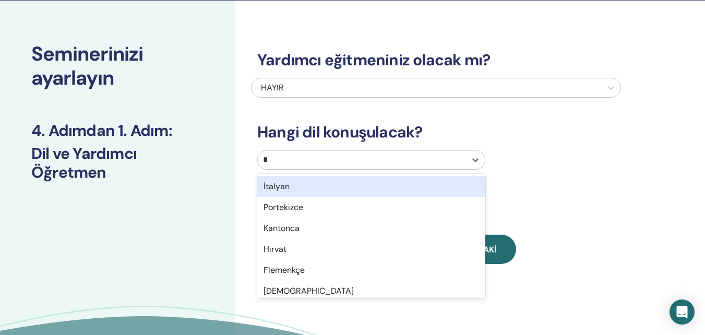
type input "**"
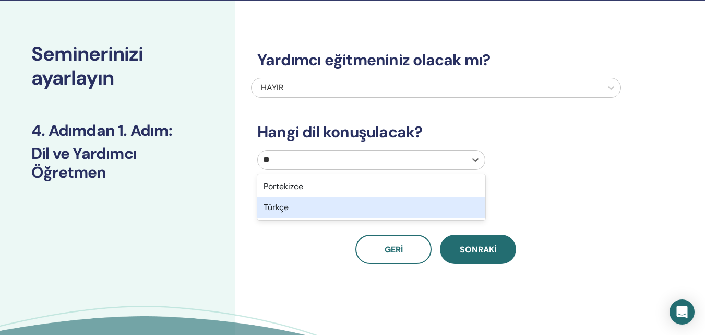
click at [329, 214] on div "Türkçe" at bounding box center [371, 207] width 228 height 21
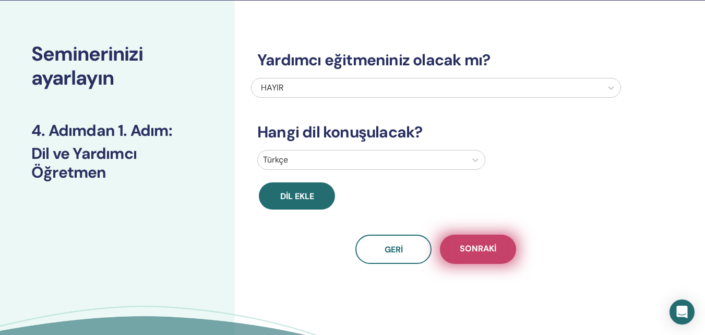
click at [473, 249] on font "Sonraki" at bounding box center [478, 248] width 37 height 11
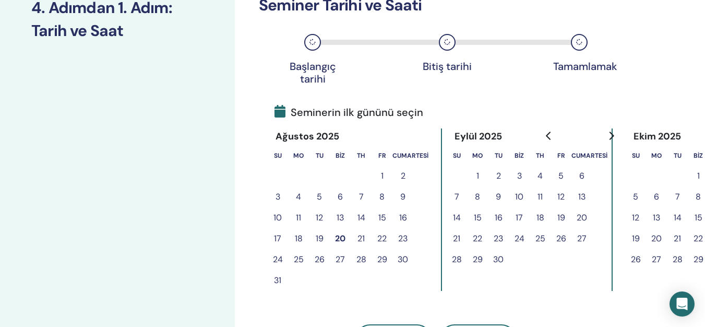
scroll to position [159, 0]
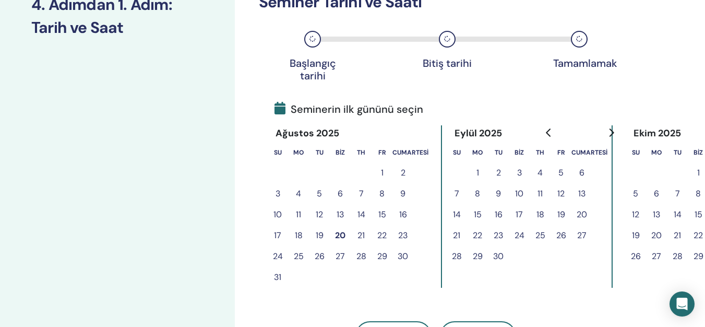
click at [321, 258] on font "26" at bounding box center [320, 256] width 10 height 11
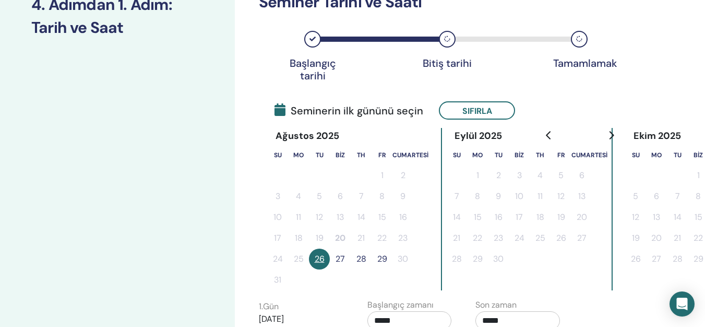
click at [339, 259] on font "27" at bounding box center [340, 258] width 9 height 11
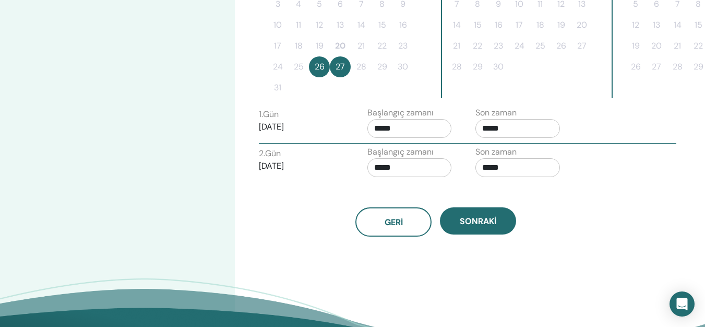
scroll to position [354, 0]
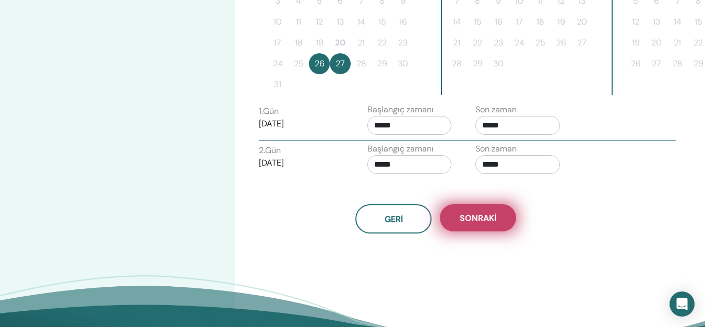
click at [497, 218] on button "Sonraki" at bounding box center [478, 217] width 76 height 27
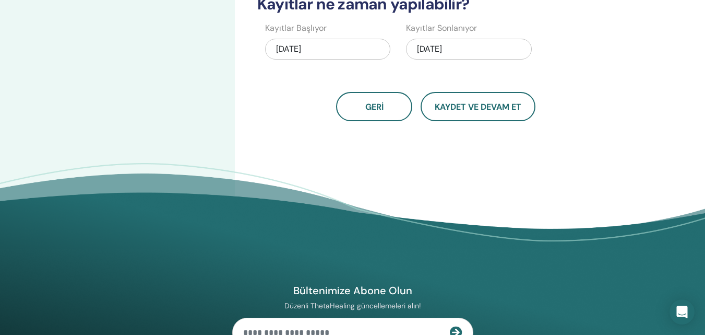
scroll to position [0, 0]
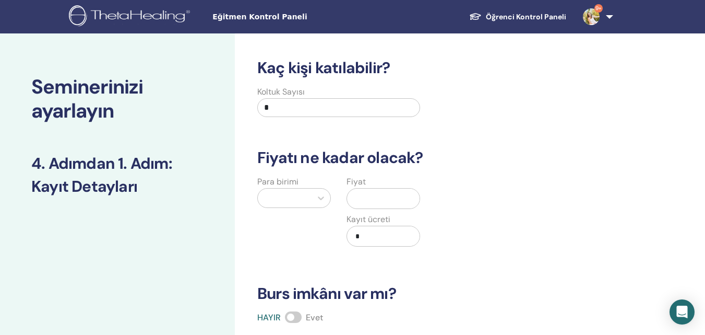
click at [277, 103] on input "*" at bounding box center [338, 107] width 163 height 19
drag, startPoint x: 277, startPoint y: 103, endPoint x: 189, endPoint y: 129, distance: 91.1
click at [189, 129] on div "Seminerinizi ayarlayın 4. Adımdan 1. Adım : Kayıt Detayları Kaç kişi katılabili…" at bounding box center [352, 327] width 705 height 588
type input "*"
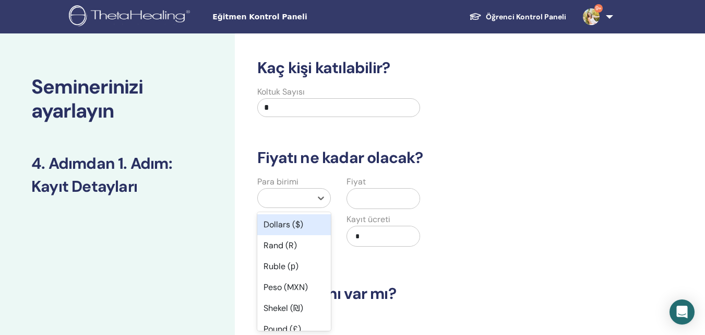
click at [292, 191] on div at bounding box center [284, 198] width 43 height 15
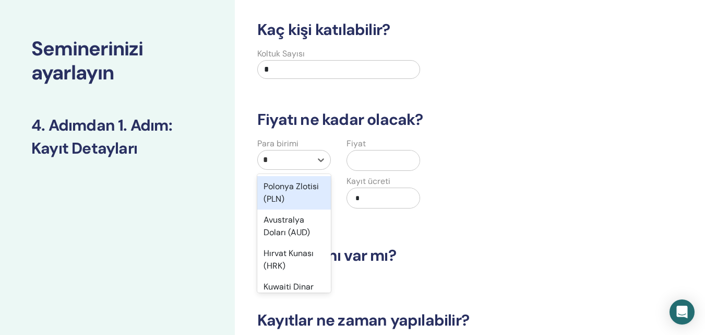
type input "**"
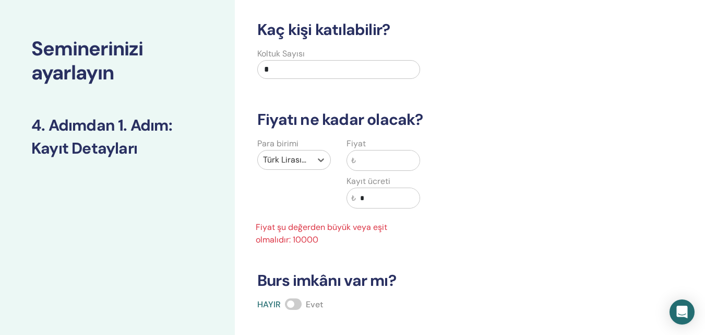
click at [394, 156] on input "text" at bounding box center [388, 160] width 64 height 20
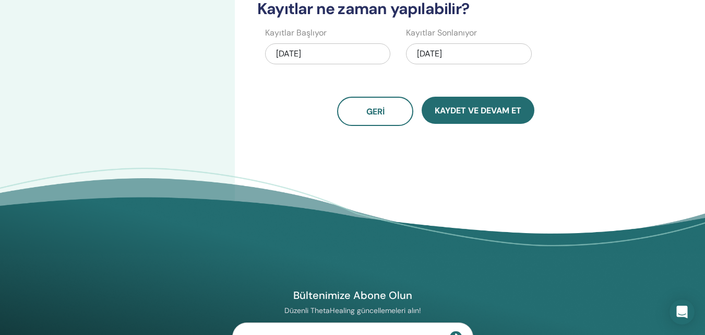
scroll to position [352, 0]
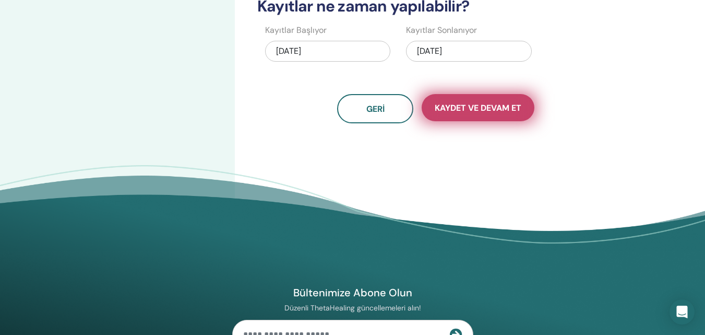
type input "*****"
click at [495, 100] on button "Kaydet ve Devam Et" at bounding box center [478, 107] width 113 height 27
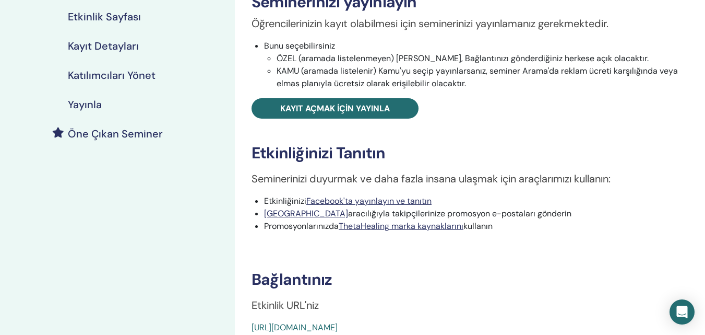
scroll to position [215, 0]
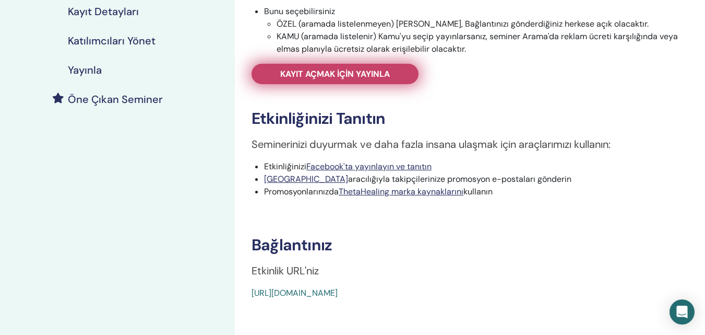
click at [370, 79] on font "Kayıt açmak için yayınla" at bounding box center [335, 73] width 110 height 11
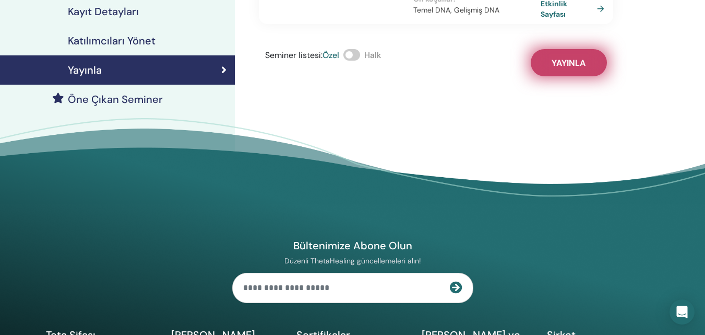
click at [575, 74] on button "Yayınla" at bounding box center [569, 62] width 76 height 27
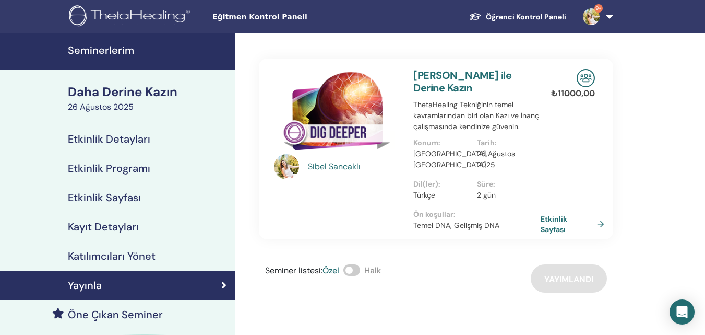
click at [103, 49] on font "Seminerlerim" at bounding box center [101, 50] width 66 height 14
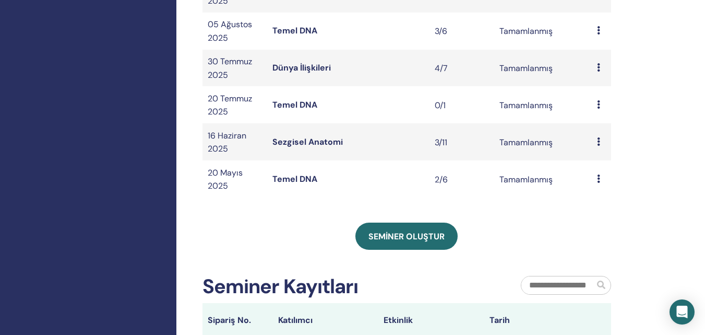
scroll to position [346, 0]
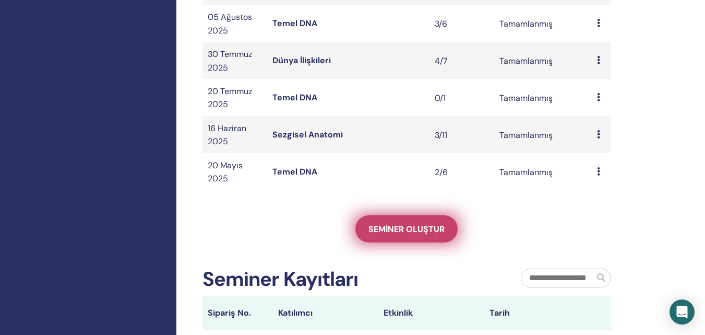
click at [399, 231] on font "Seminer oluştur" at bounding box center [407, 228] width 76 height 11
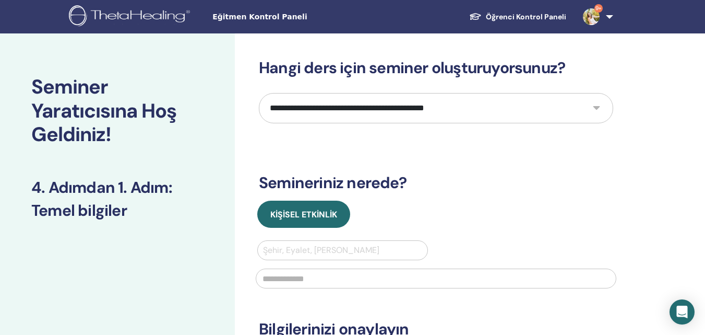
click at [385, 113] on select "**********" at bounding box center [436, 108] width 354 height 30
select select "****"
click at [259, 93] on select "**********" at bounding box center [436, 108] width 354 height 30
click at [307, 255] on div at bounding box center [342, 250] width 159 height 15
type input "******"
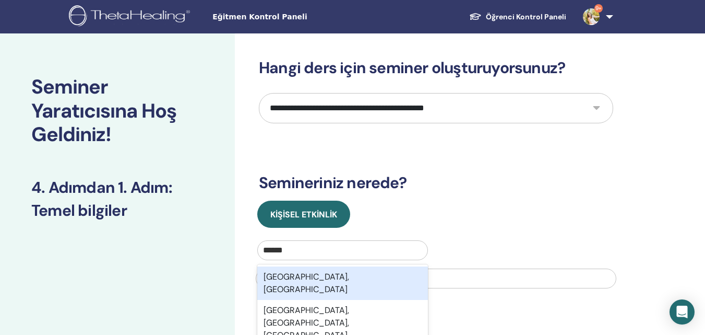
click at [304, 275] on font "[GEOGRAPHIC_DATA], [GEOGRAPHIC_DATA]" at bounding box center [307, 282] width 86 height 23
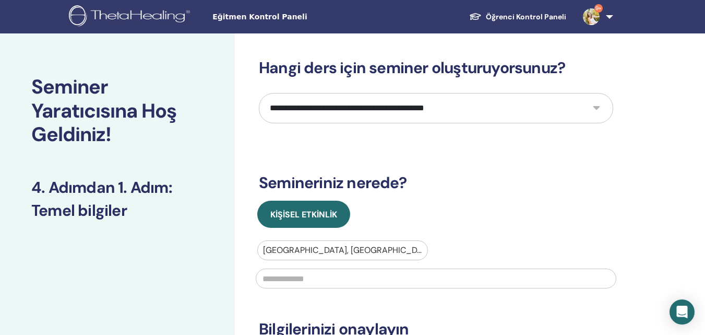
click at [299, 283] on input "text" at bounding box center [436, 278] width 361 height 20
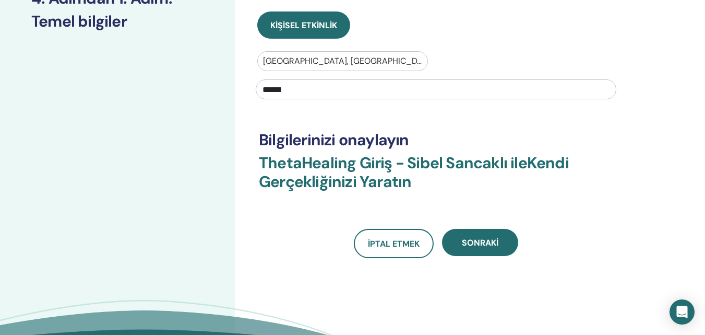
scroll to position [197, 0]
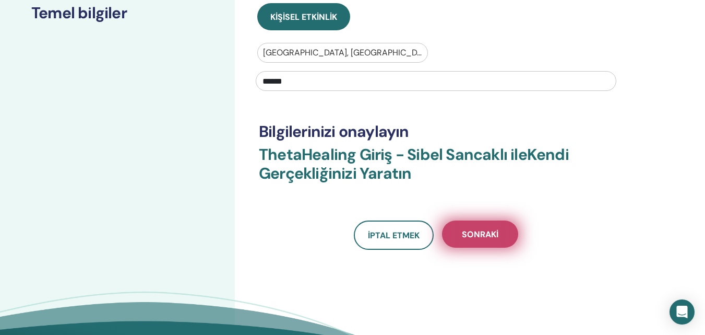
type input "******"
click at [483, 241] on button "Sonraki" at bounding box center [480, 233] width 76 height 27
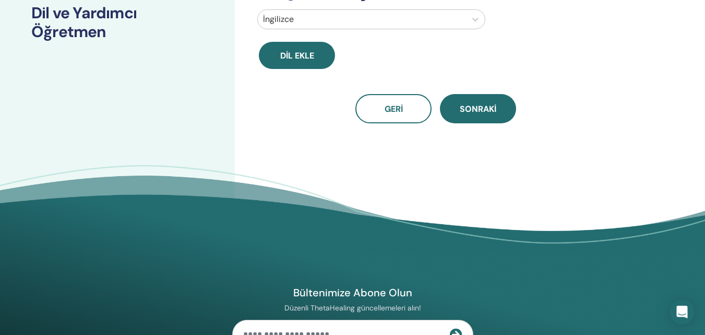
scroll to position [0, 0]
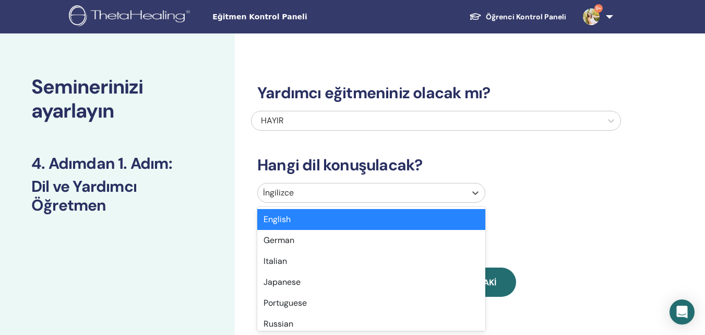
click at [361, 192] on div at bounding box center [362, 192] width 198 height 15
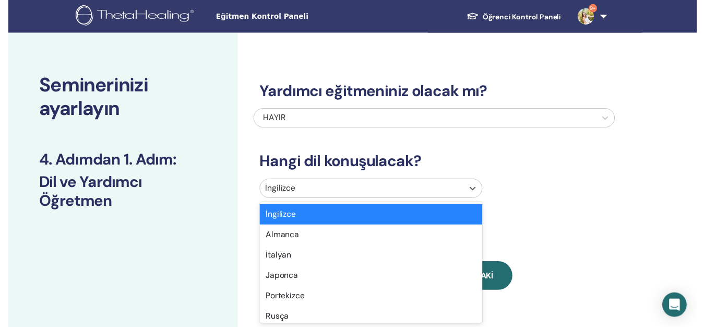
scroll to position [33, 0]
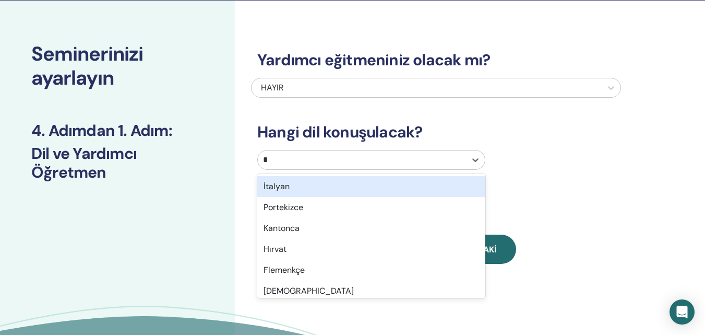
type input "**"
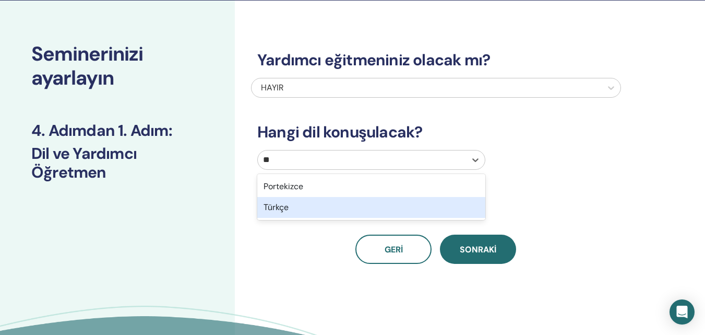
click at [349, 202] on div "Türkçe" at bounding box center [371, 207] width 228 height 21
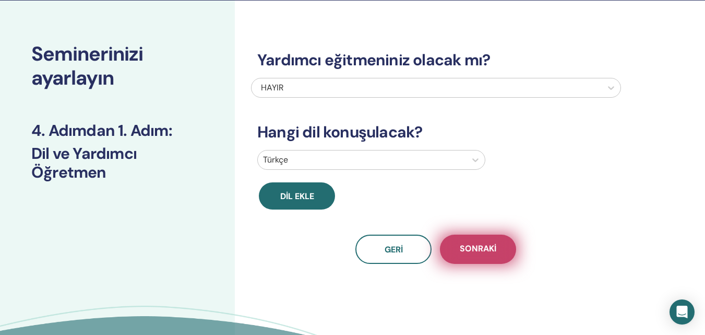
click at [473, 252] on font "Sonraki" at bounding box center [478, 248] width 37 height 11
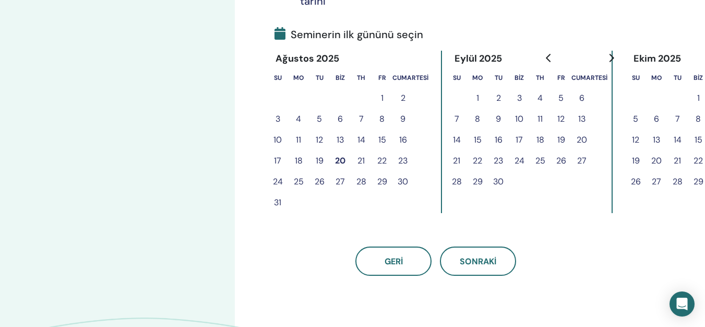
scroll to position [236, 0]
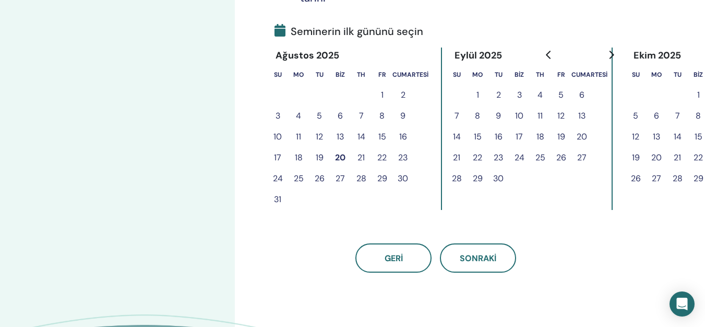
click at [383, 172] on font "29" at bounding box center [382, 178] width 10 height 13
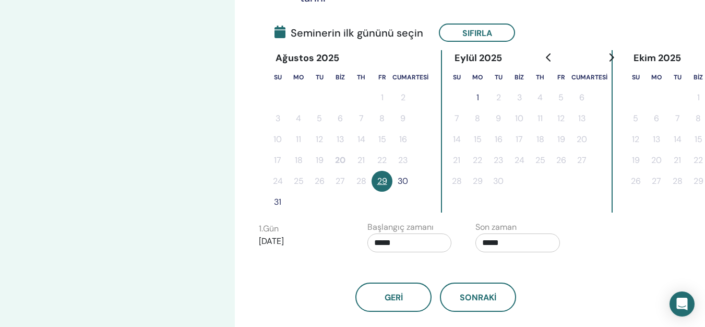
click at [403, 177] on font "30" at bounding box center [403, 180] width 10 height 11
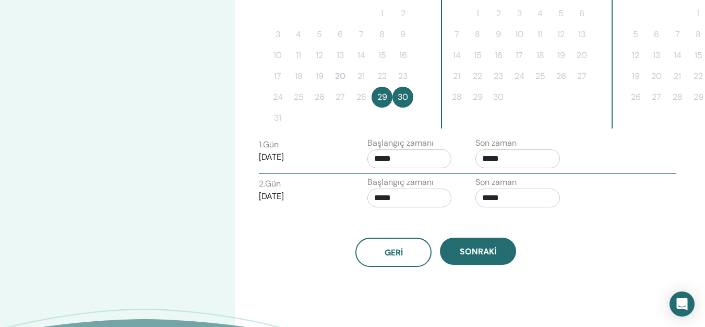
scroll to position [417, 0]
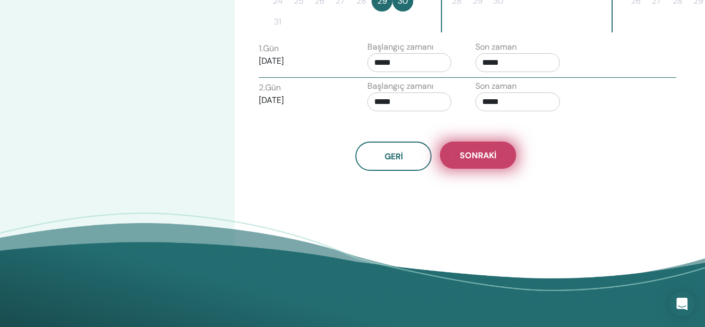
click at [475, 164] on button "Sonraki" at bounding box center [478, 154] width 76 height 27
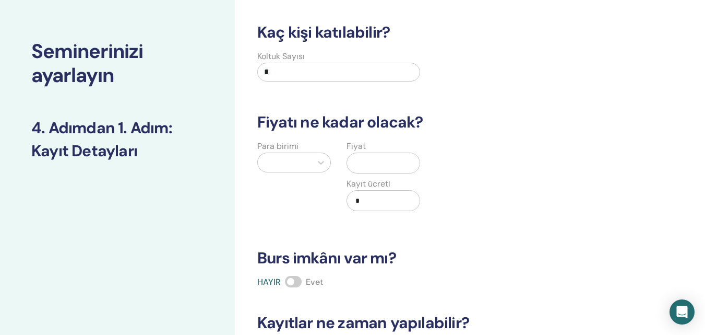
scroll to position [33, 0]
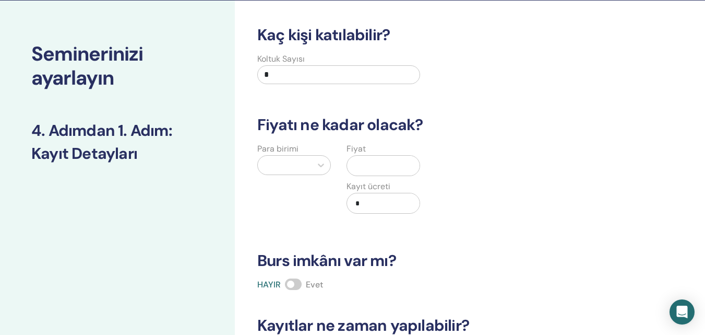
click at [294, 73] on input "*" at bounding box center [338, 74] width 163 height 19
type input "*"
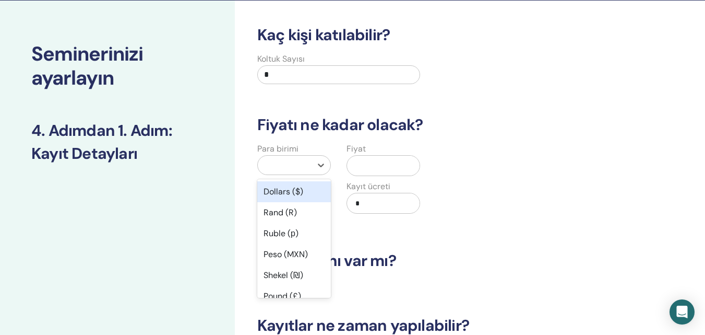
click at [277, 162] on div at bounding box center [284, 165] width 43 height 15
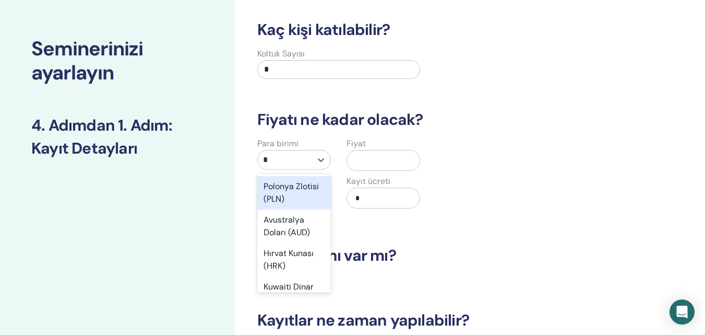
type input "**"
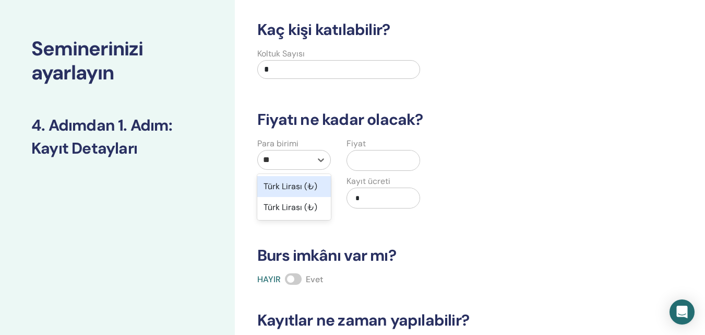
click at [284, 188] on font "Türk Lirası (₺)" at bounding box center [291, 186] width 54 height 11
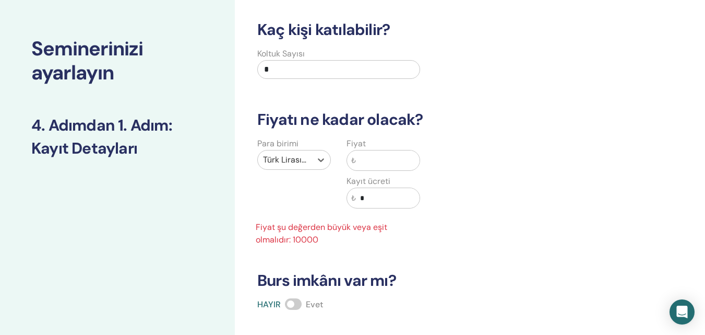
click at [372, 162] on input "text" at bounding box center [388, 160] width 64 height 20
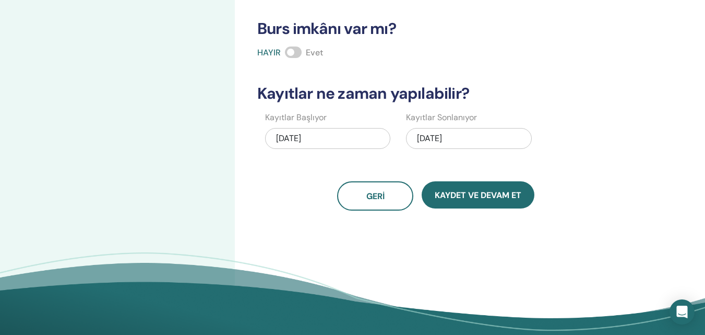
scroll to position [299, 0]
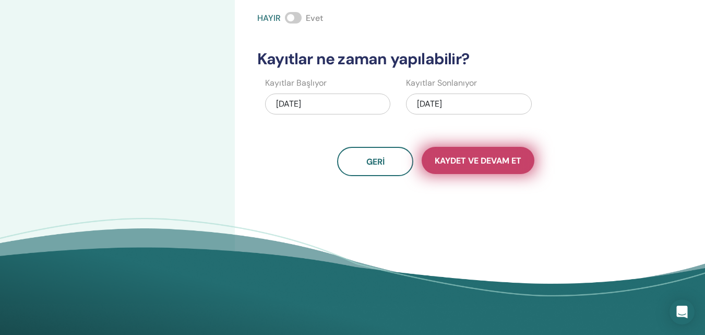
type input "*****"
click at [477, 168] on button "Kaydet ve Devam Et" at bounding box center [478, 160] width 113 height 27
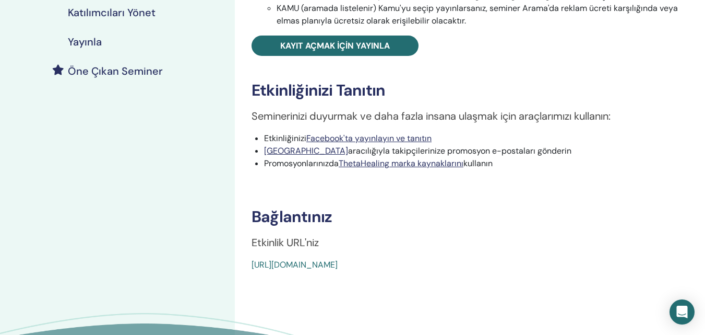
scroll to position [246, 0]
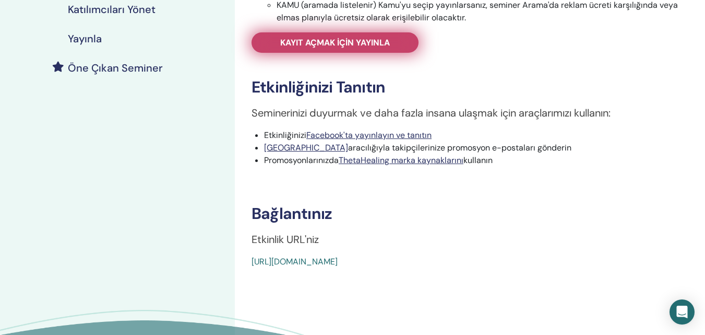
click at [342, 41] on font "Kayıt açmak için yayınla" at bounding box center [335, 42] width 110 height 11
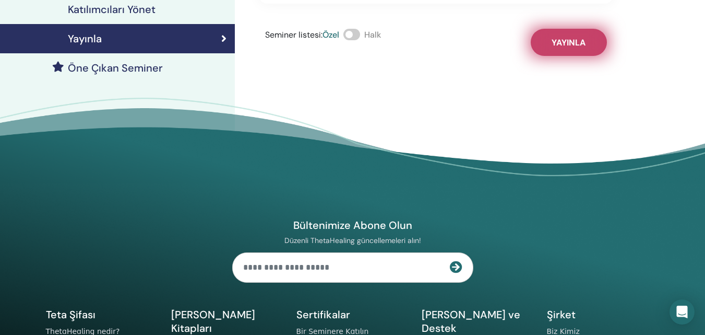
click at [556, 41] on font "Yayınla" at bounding box center [569, 42] width 34 height 11
